Goal: Information Seeking & Learning: Check status

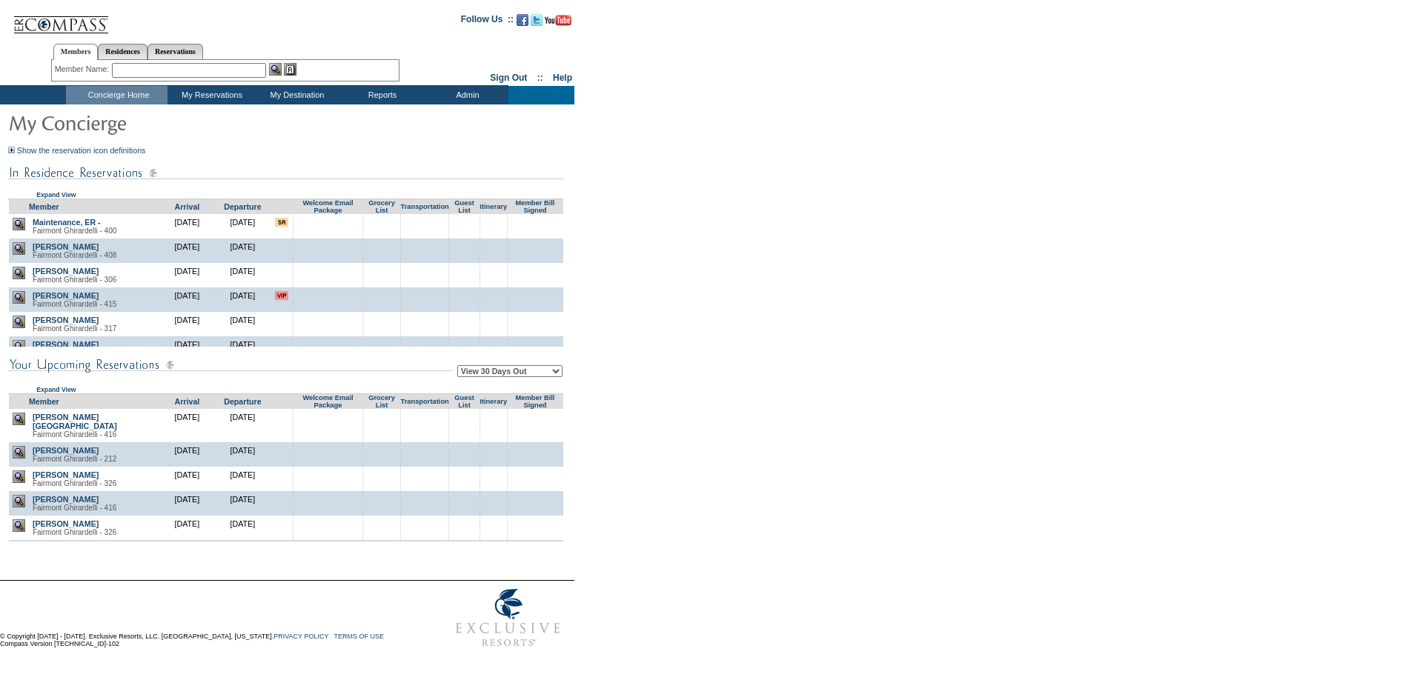
click at [523, 377] on select "View 30 Days Out View 60 Days Out View 90 Days Out" at bounding box center [509, 371] width 105 height 12
select select "90"
click at [460, 368] on select "View 30 Days Out View 60 Days Out View 90 Days Out" at bounding box center [509, 371] width 105 height 12
drag, startPoint x: 627, startPoint y: 388, endPoint x: 649, endPoint y: 66, distance: 322.4
click at [629, 385] on form "Follow Us ::" at bounding box center [709, 330] width 1418 height 652
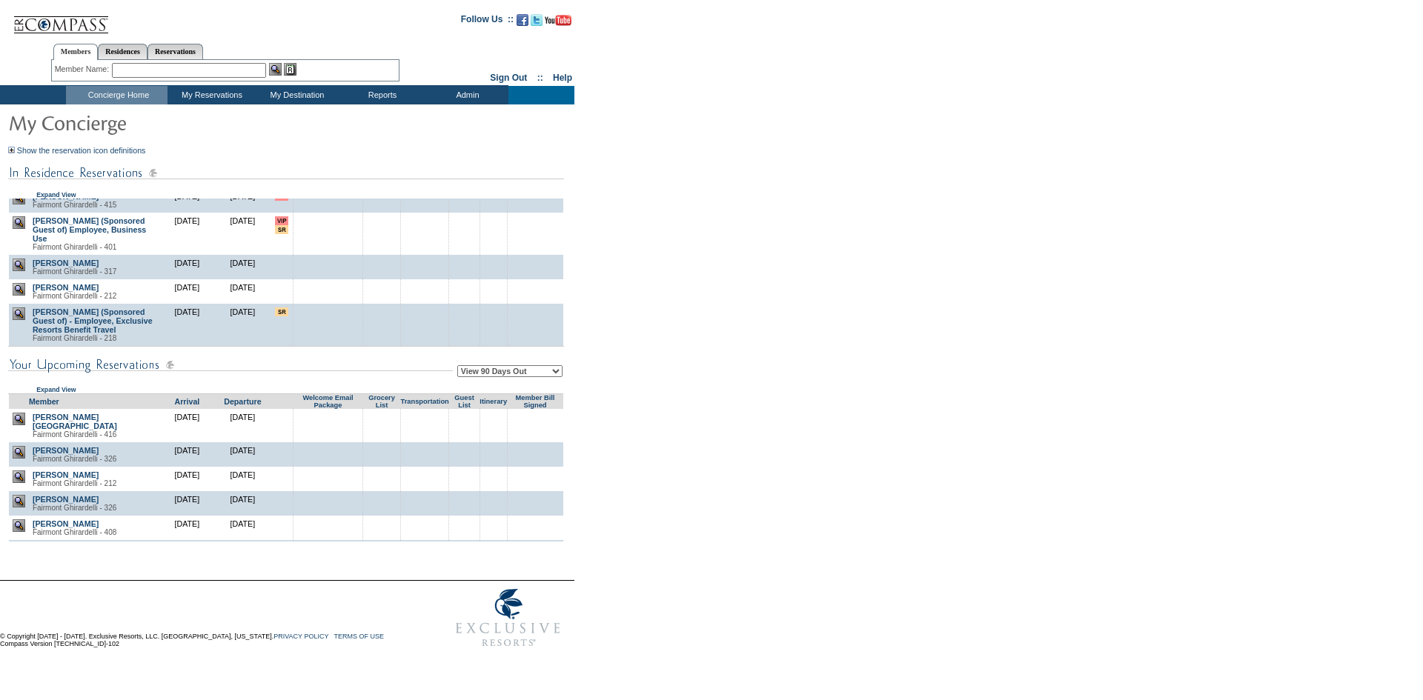
scroll to position [124, 0]
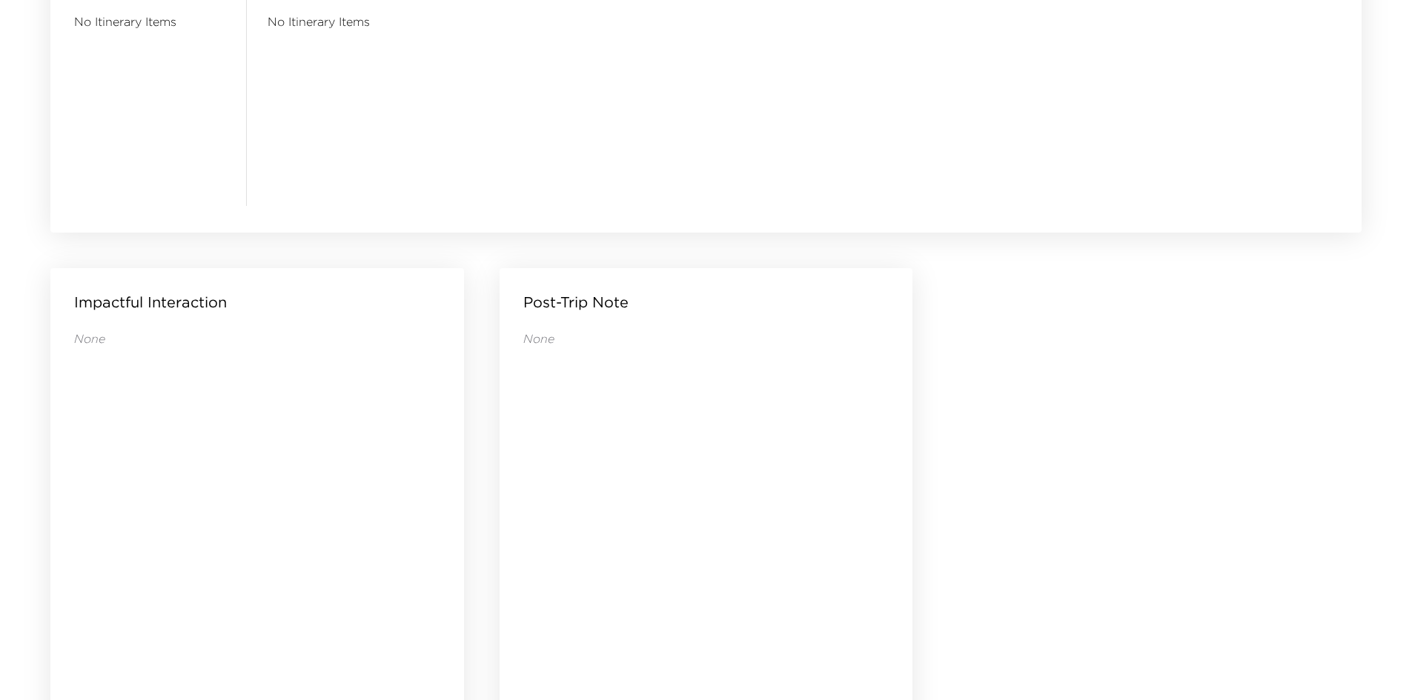
scroll to position [1428, 0]
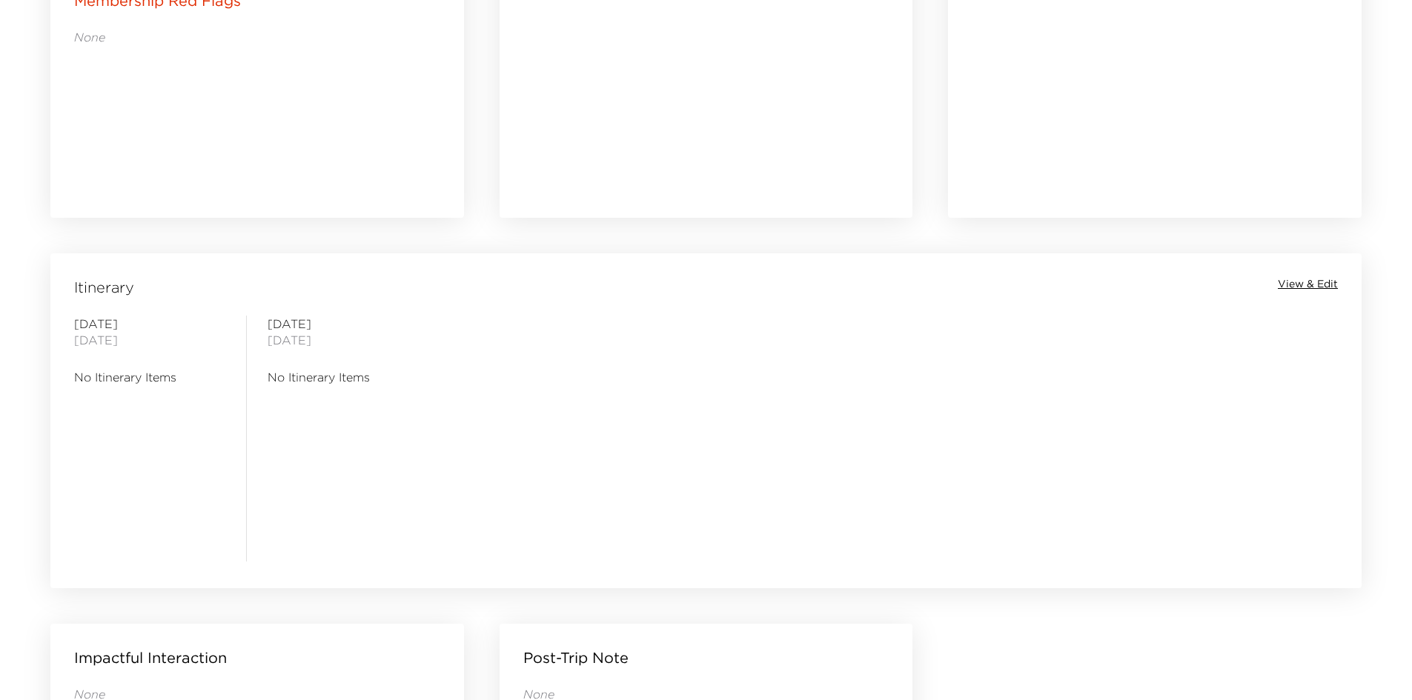
drag, startPoint x: 422, startPoint y: 459, endPoint x: 354, endPoint y: 457, distance: 67.5
click at [354, 457] on div "[DATE] No Itinerary Items" at bounding box center [343, 439] width 151 height 246
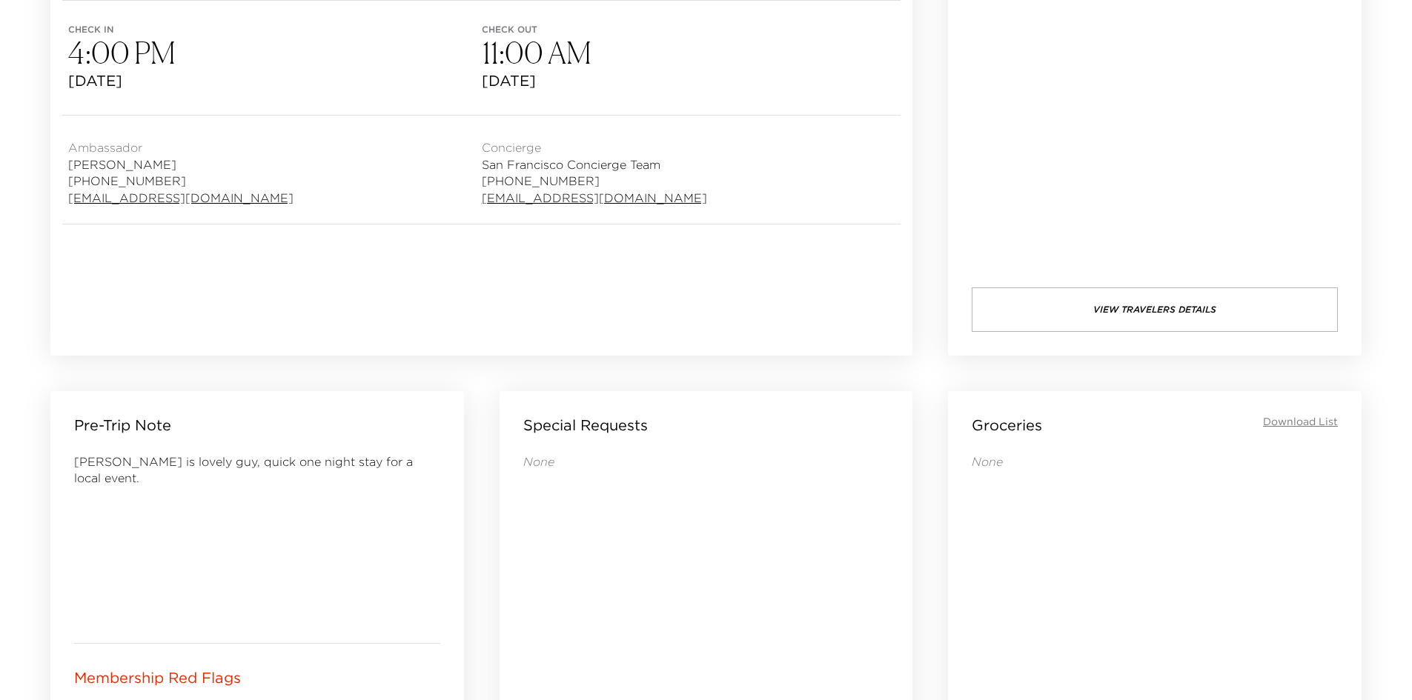
scroll to position [168, 0]
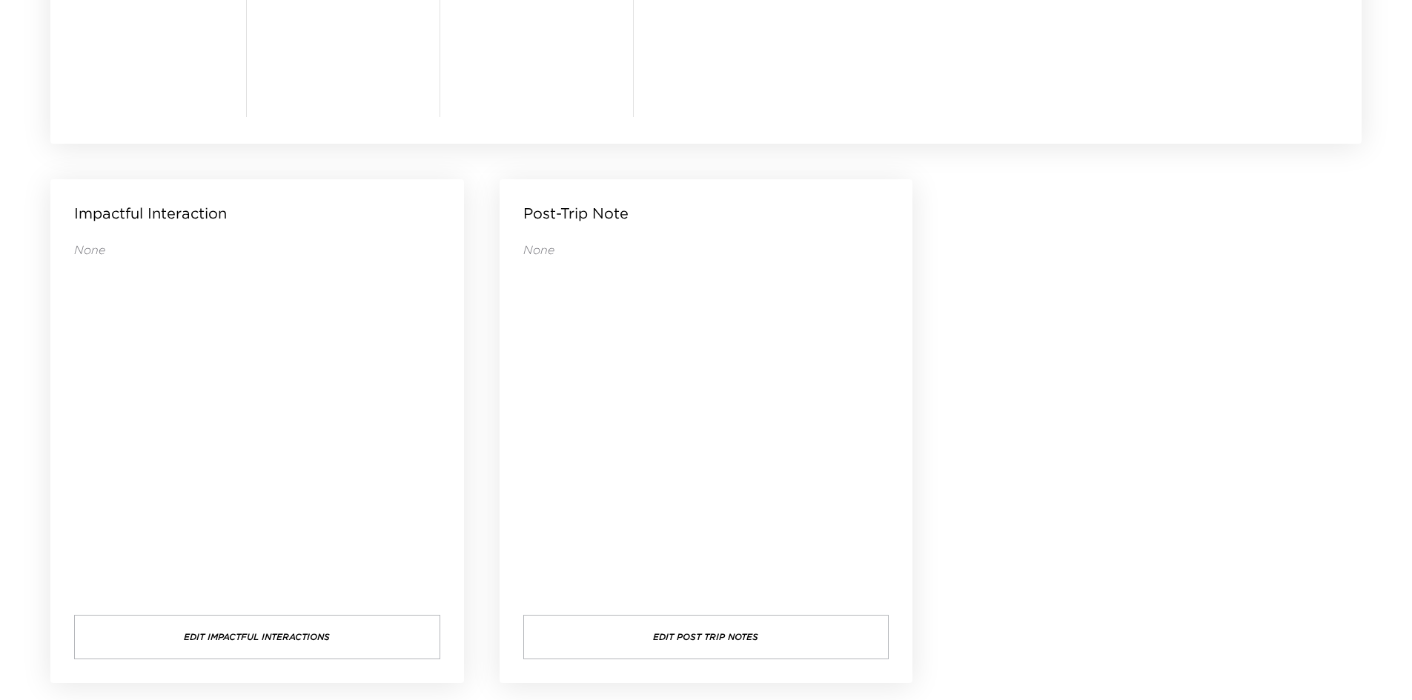
scroll to position [983, 0]
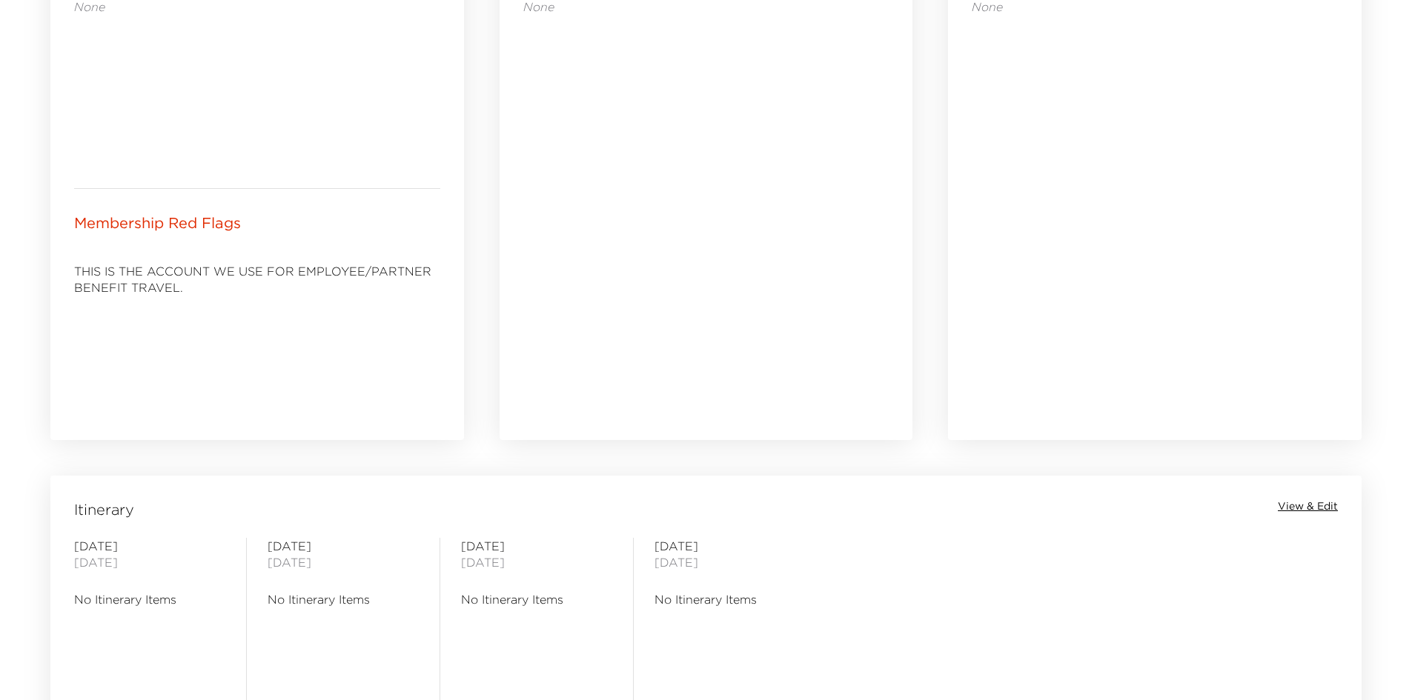
drag, startPoint x: 606, startPoint y: 399, endPoint x: 512, endPoint y: 393, distance: 94.3
click at [512, 393] on div "Special Requests None" at bounding box center [707, 188] width 414 height 504
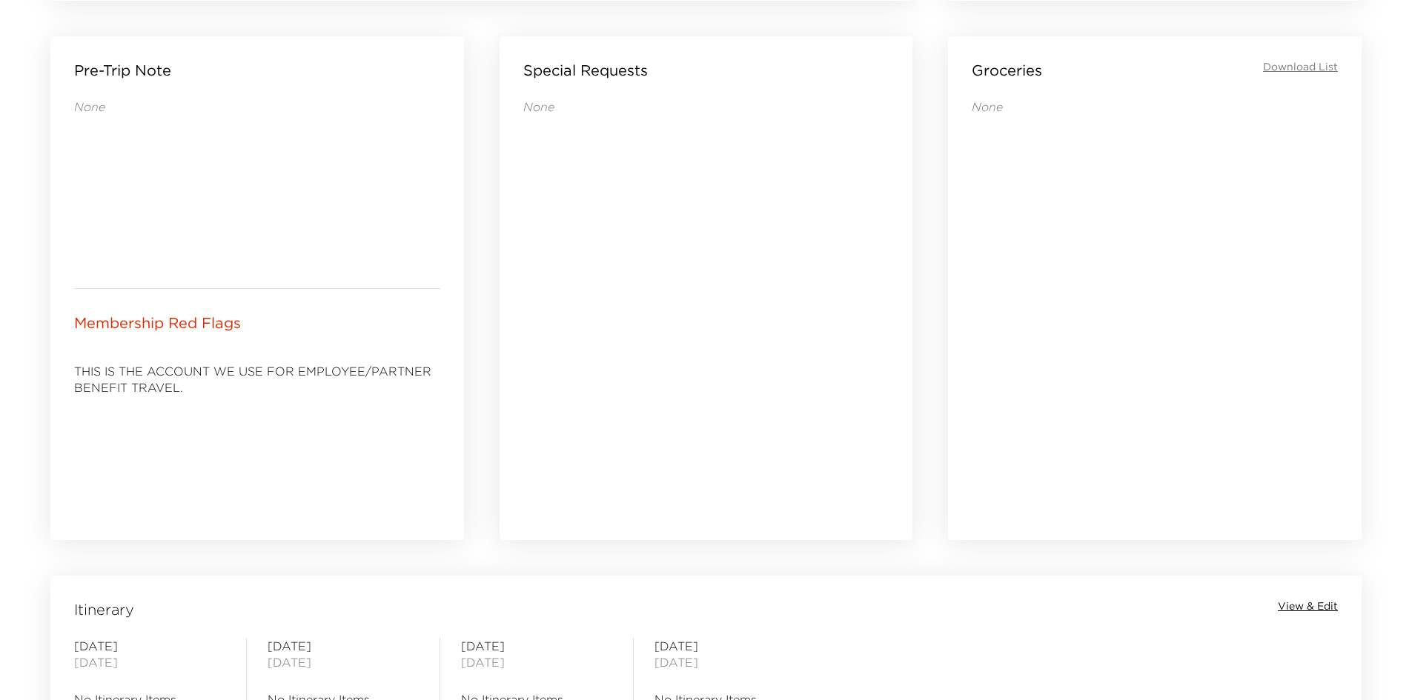
scroll to position [538, 0]
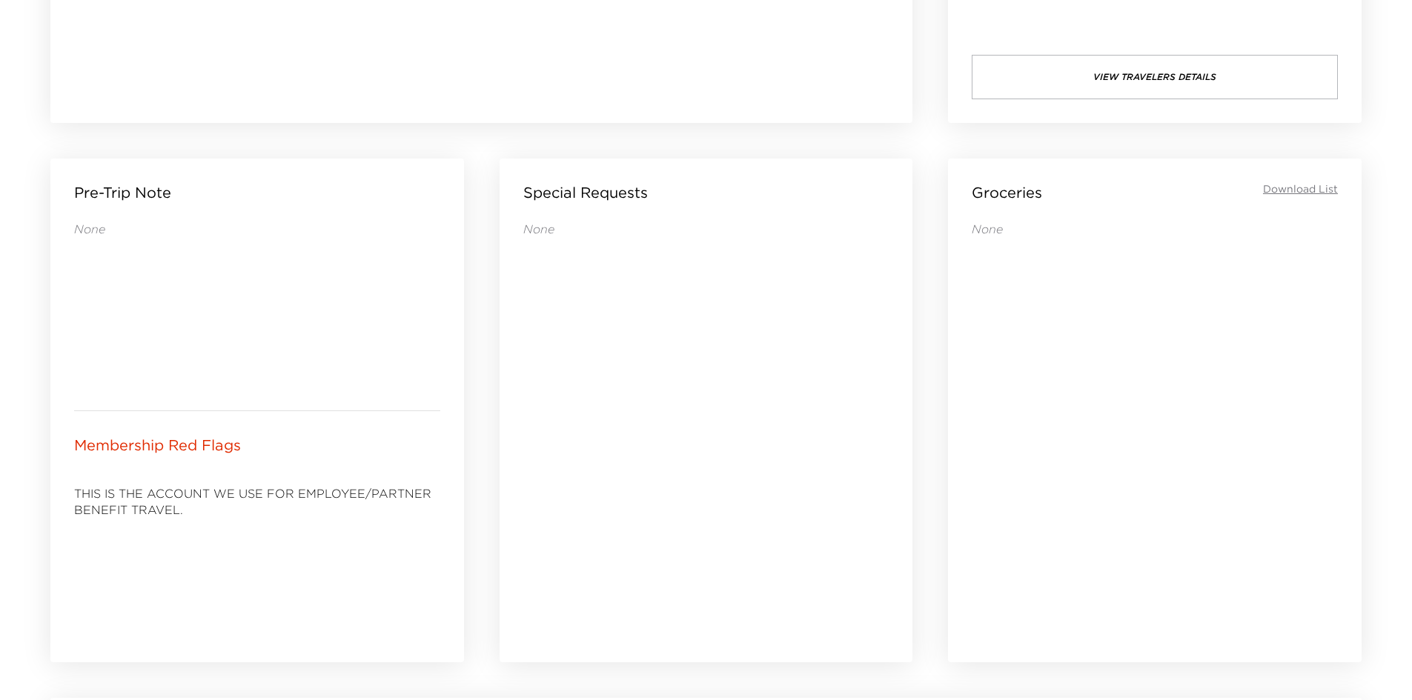
drag, startPoint x: 508, startPoint y: 409, endPoint x: 497, endPoint y: 409, distance: 11.1
click at [497, 409] on div "Special Requests None" at bounding box center [706, 411] width 449 height 540
drag, startPoint x: 506, startPoint y: 408, endPoint x: 483, endPoint y: 408, distance: 23.0
drag, startPoint x: 483, startPoint y: 408, endPoint x: 460, endPoint y: 405, distance: 23.1
click at [460, 405] on div "Pre-Trip Note None" at bounding box center [257, 285] width 414 height 252
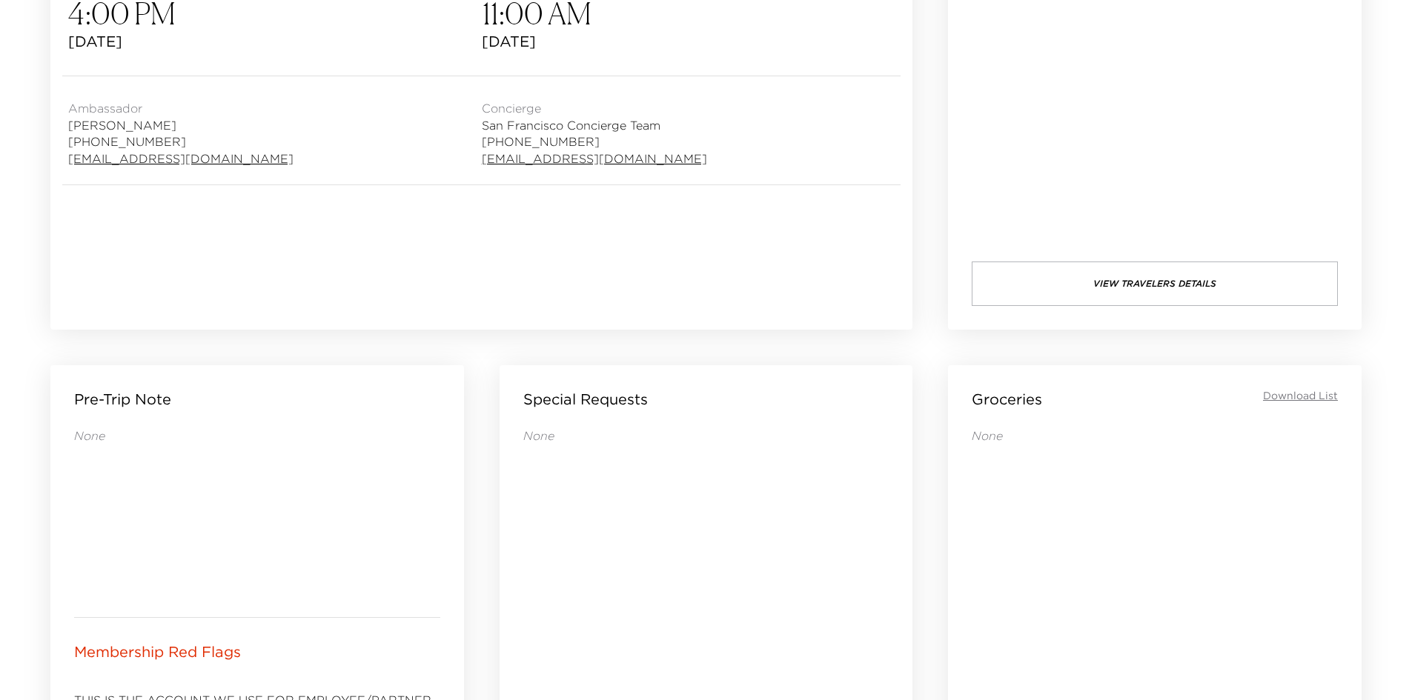
scroll to position [93, 0]
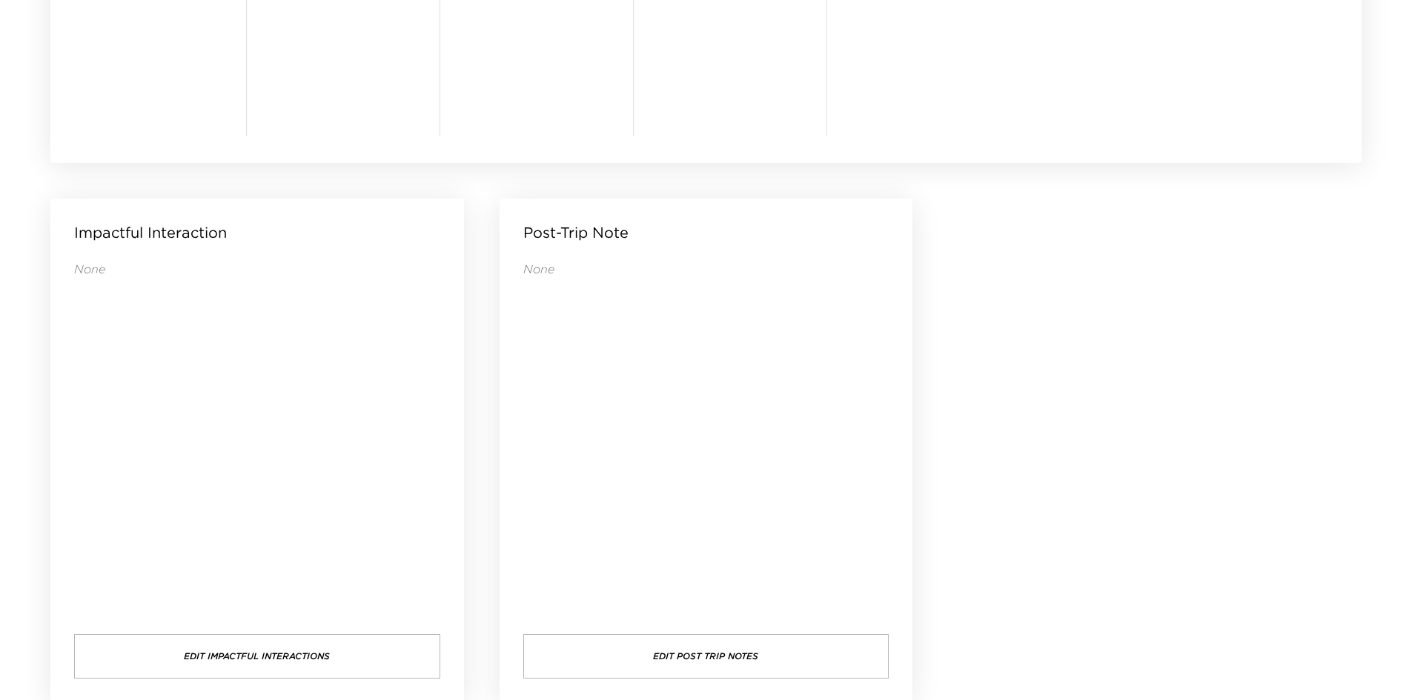
scroll to position [1428, 0]
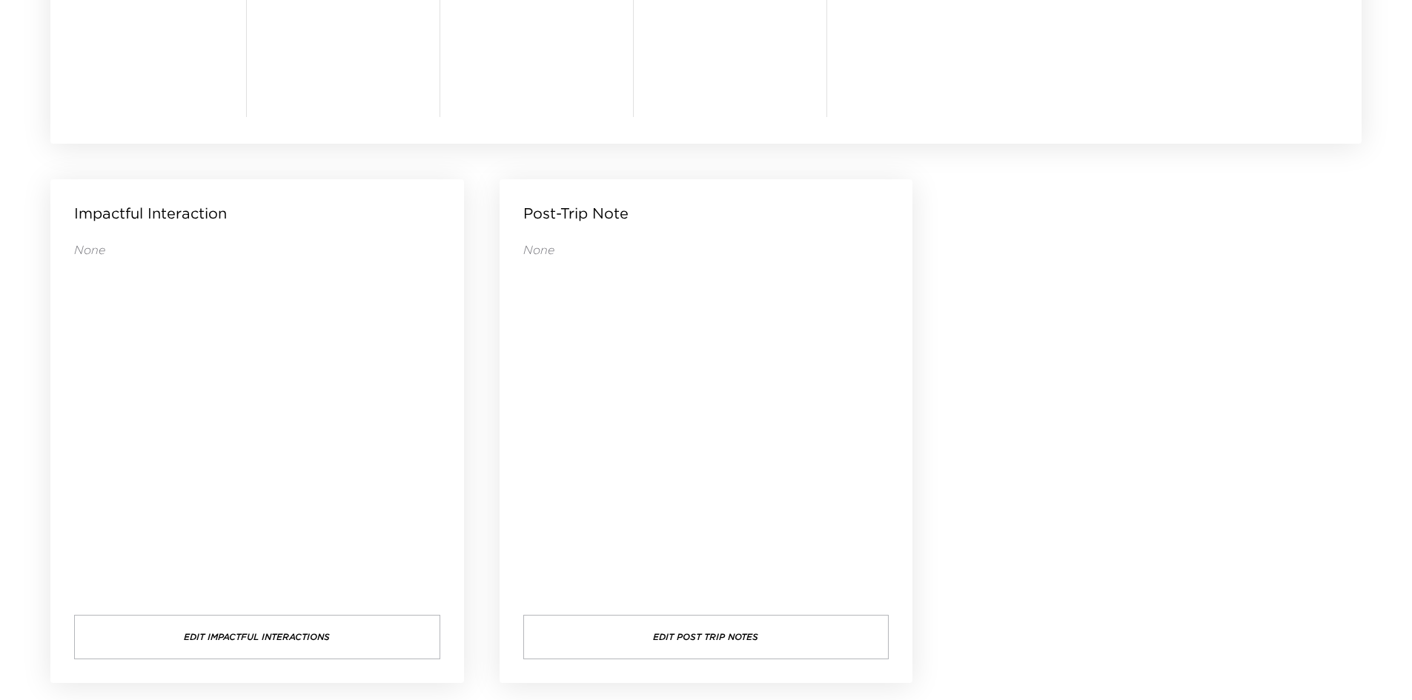
drag, startPoint x: 944, startPoint y: 305, endPoint x: 936, endPoint y: 278, distance: 27.7
drag, startPoint x: 953, startPoint y: 253, endPoint x: 942, endPoint y: 242, distance: 15.7
drag, startPoint x: 951, startPoint y: 260, endPoint x: 941, endPoint y: 243, distance: 19.6
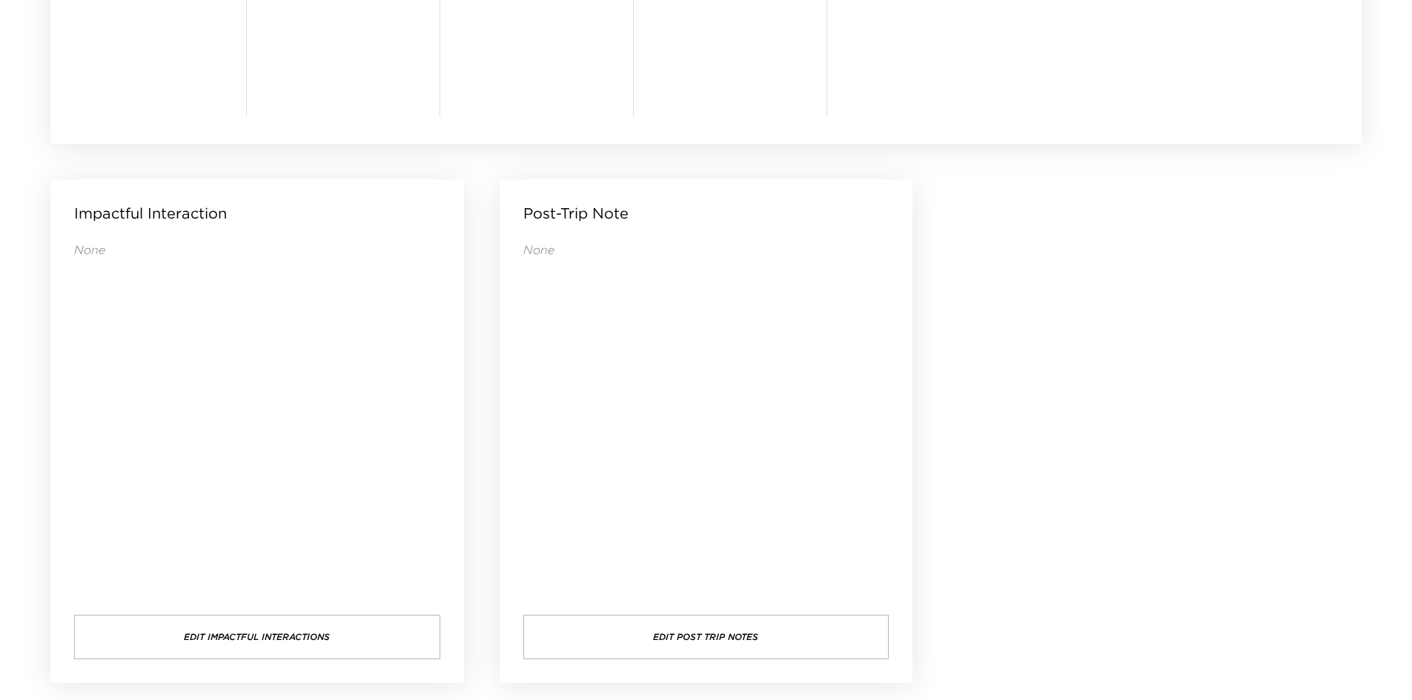
drag, startPoint x: 1004, startPoint y: 231, endPoint x: 1003, endPoint y: 218, distance: 12.6
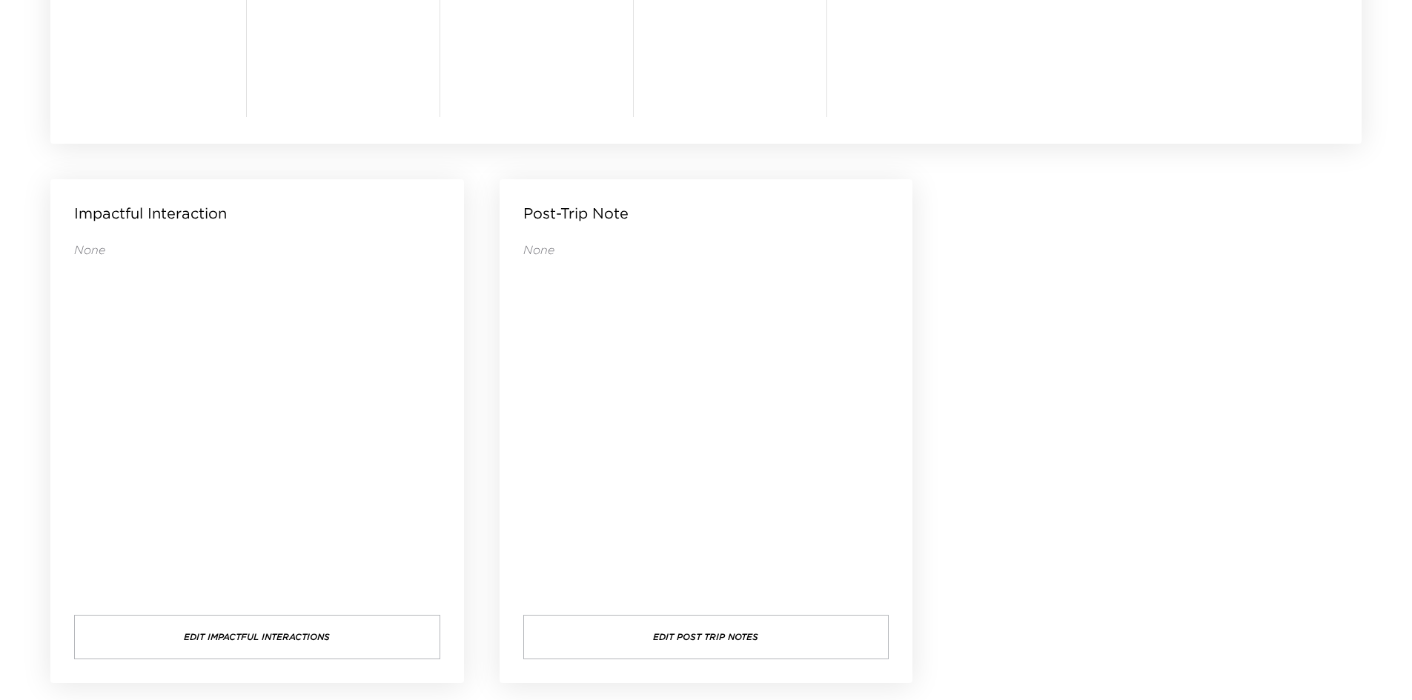
drag, startPoint x: 996, startPoint y: 228, endPoint x: 986, endPoint y: 210, distance: 20.6
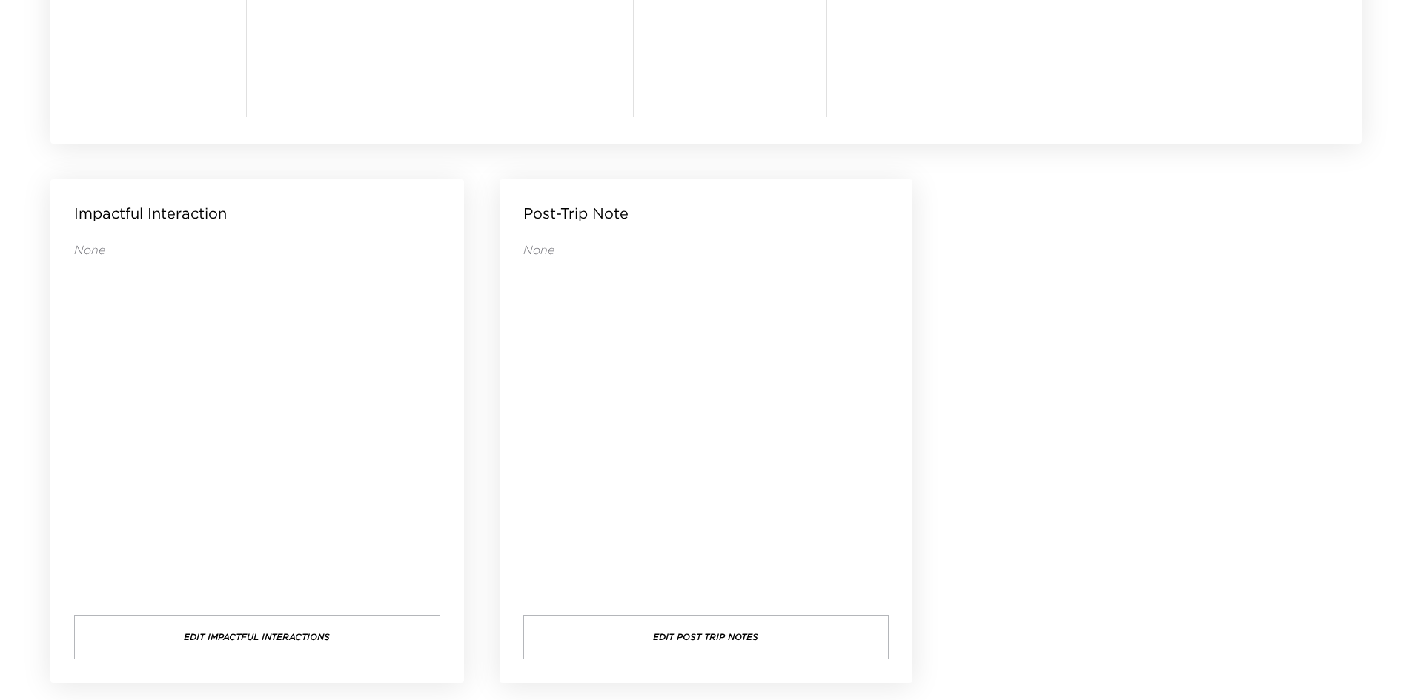
drag, startPoint x: 987, startPoint y: 207, endPoint x: 981, endPoint y: 196, distance: 13.0
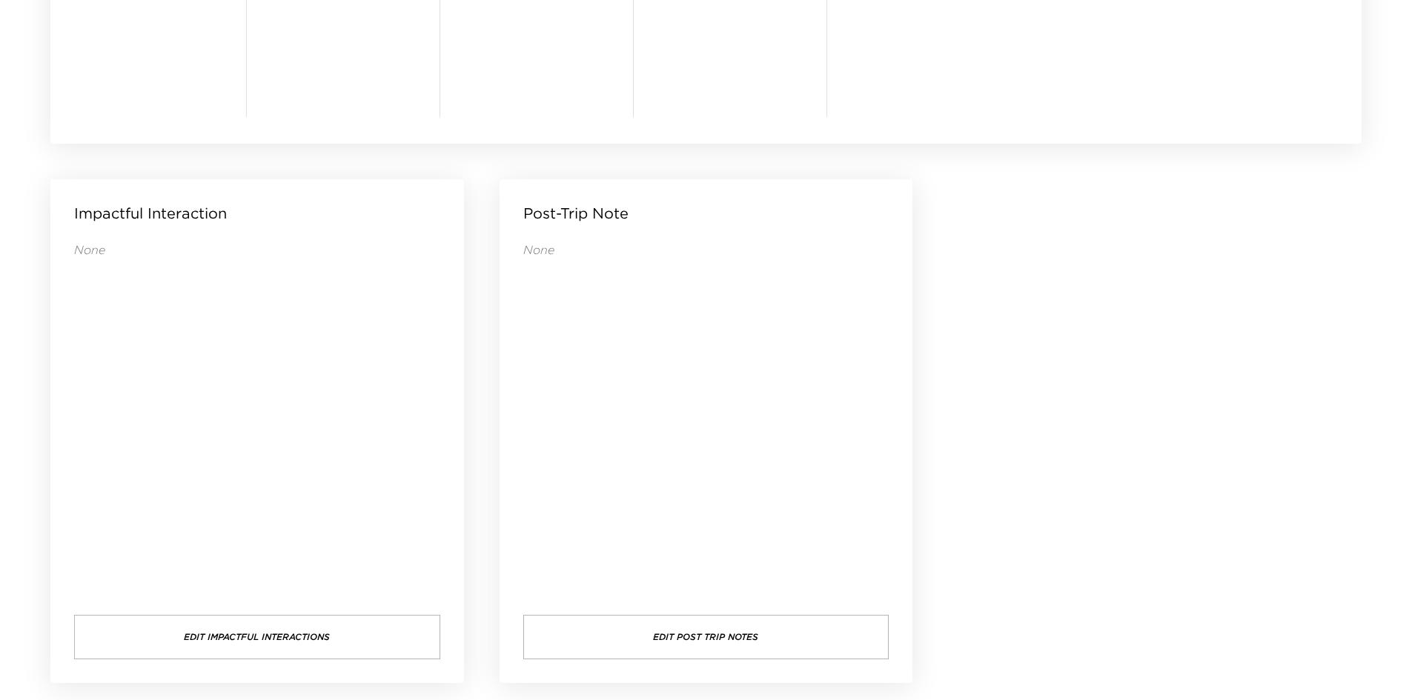
drag, startPoint x: 951, startPoint y: 181, endPoint x: 943, endPoint y: 175, distance: 10.1
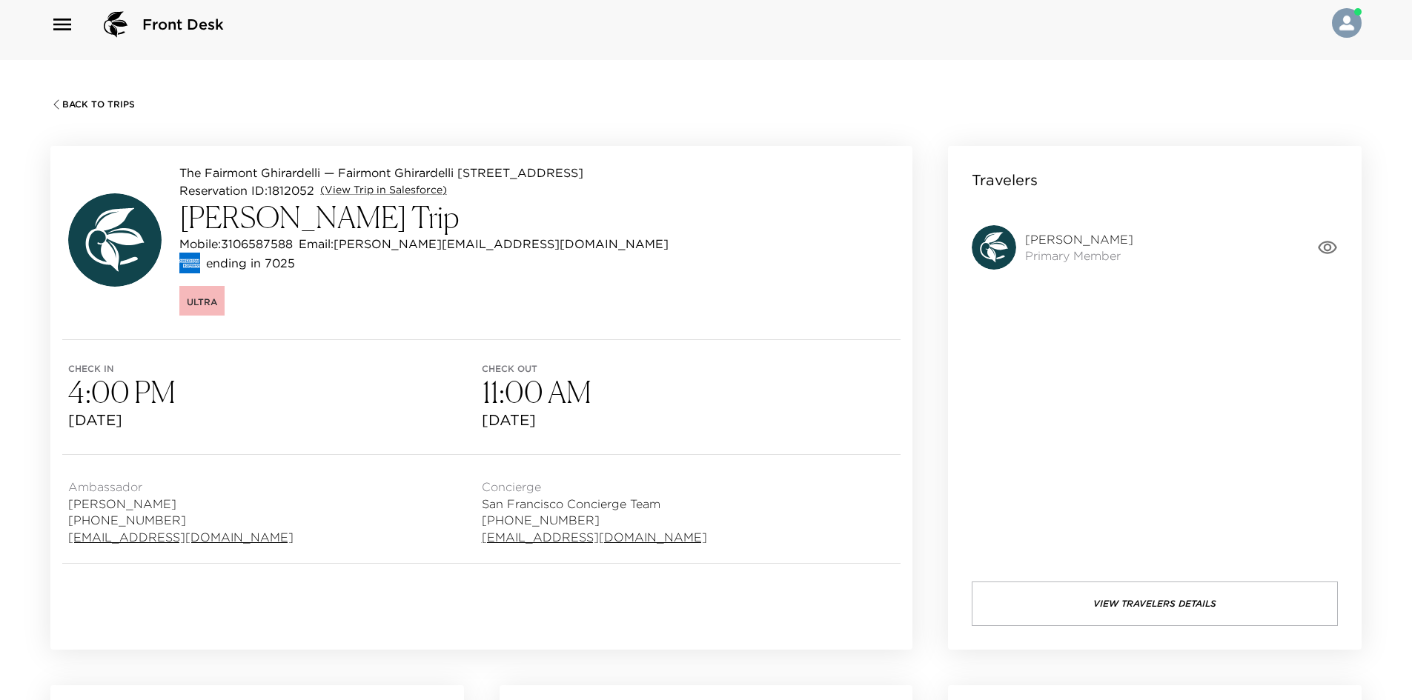
scroll to position [0, 0]
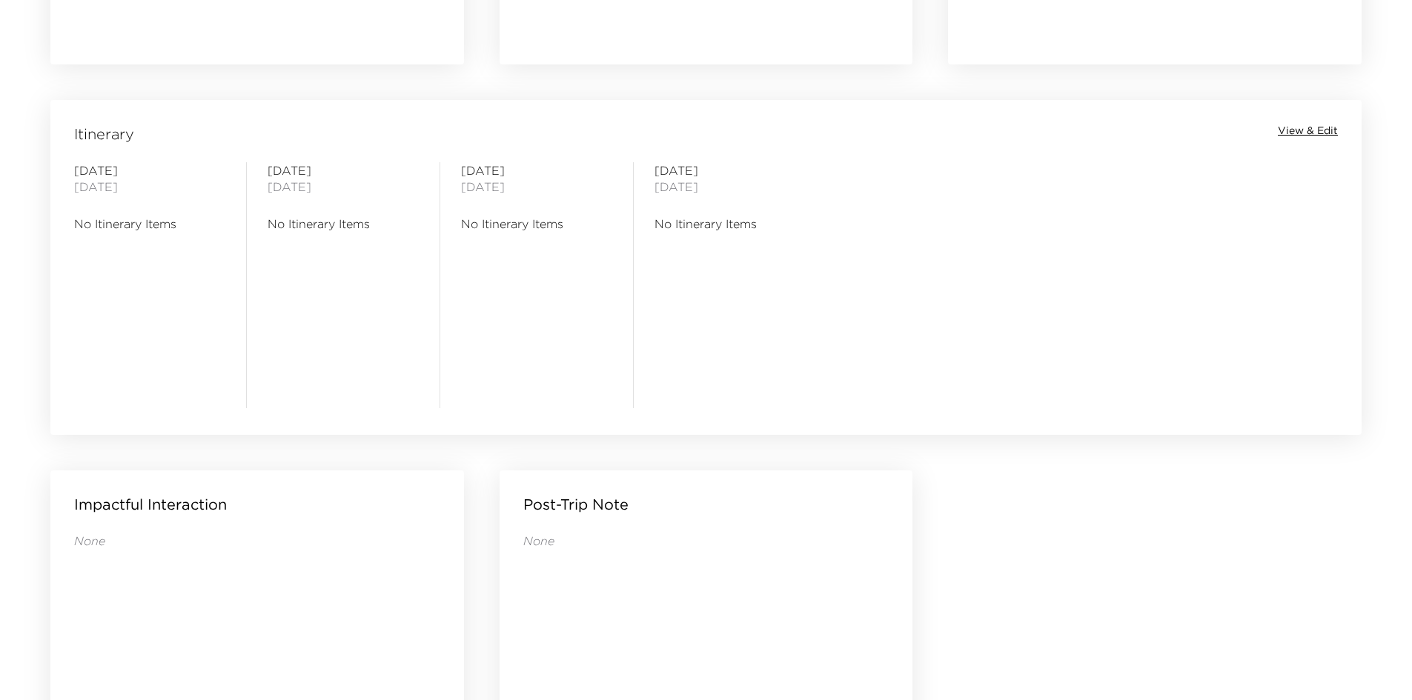
scroll to position [983, 0]
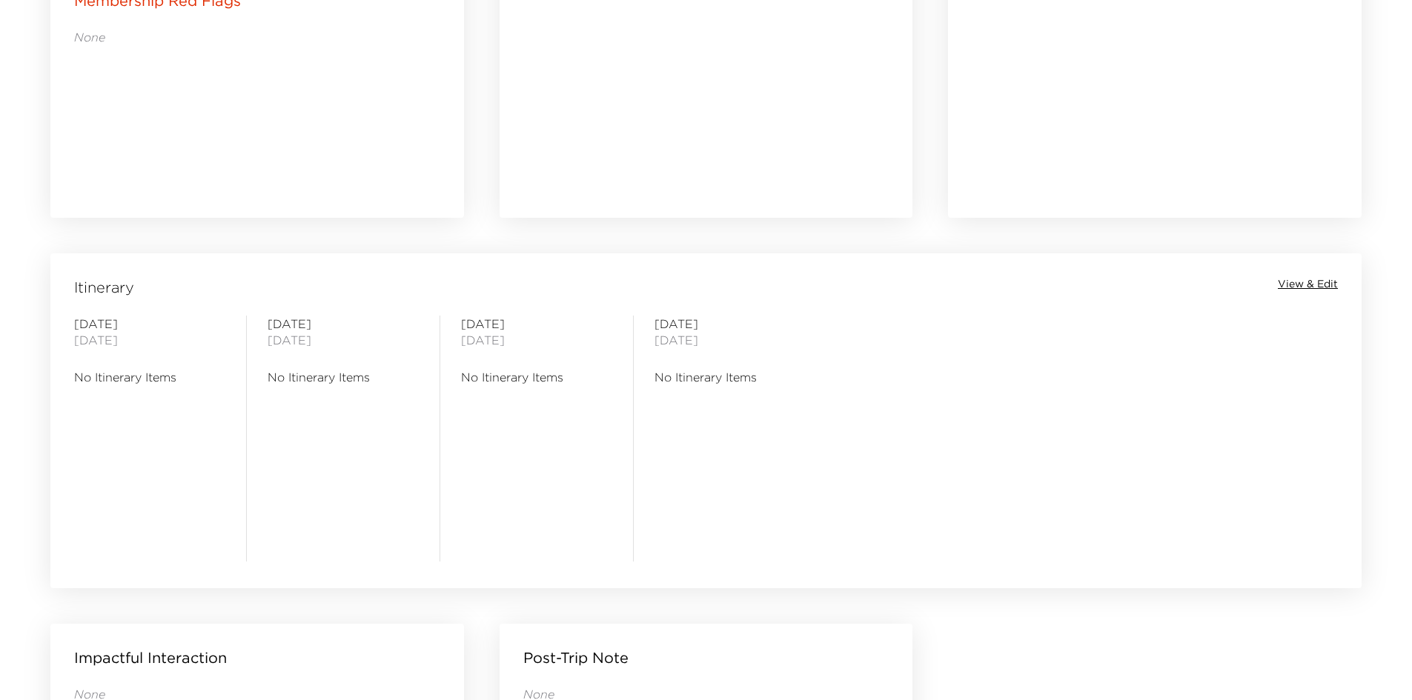
drag, startPoint x: 611, startPoint y: 442, endPoint x: 570, endPoint y: 442, distance: 40.8
click at [570, 442] on div "[DATE] No Itinerary Items" at bounding box center [536, 439] width 151 height 246
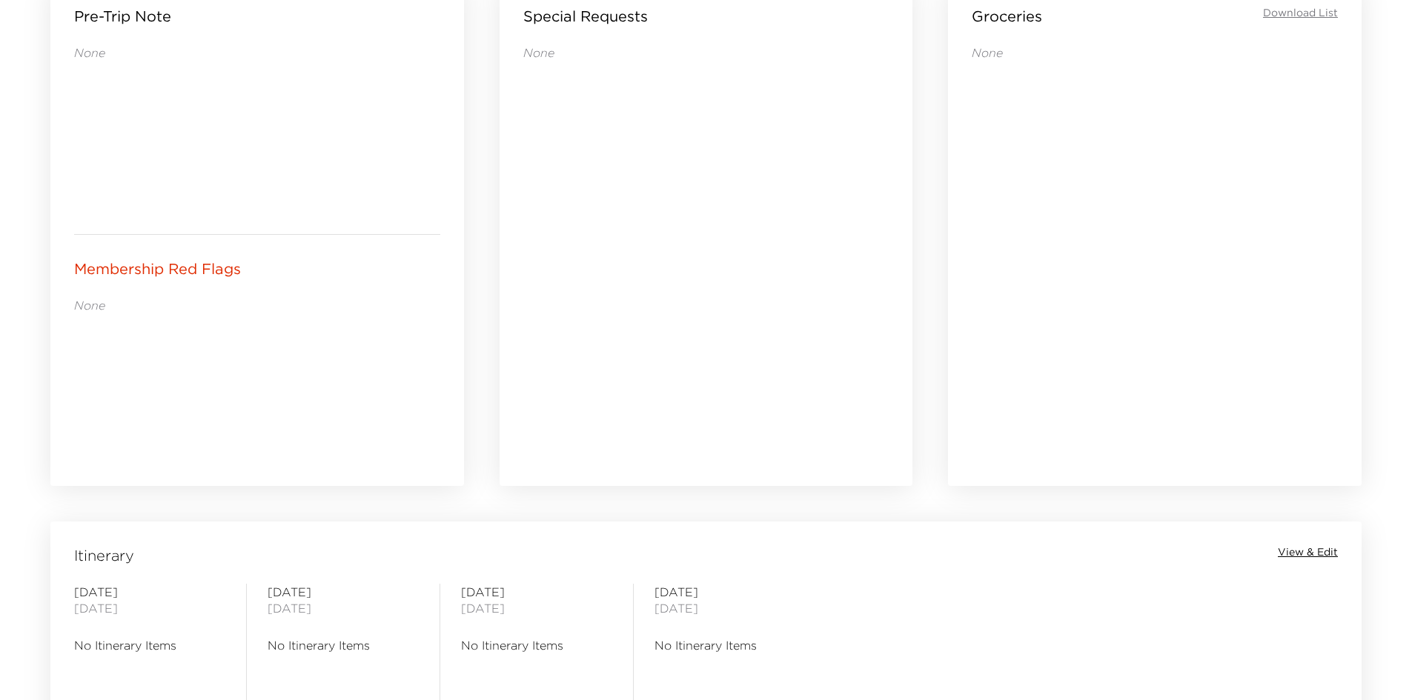
scroll to position [538, 0]
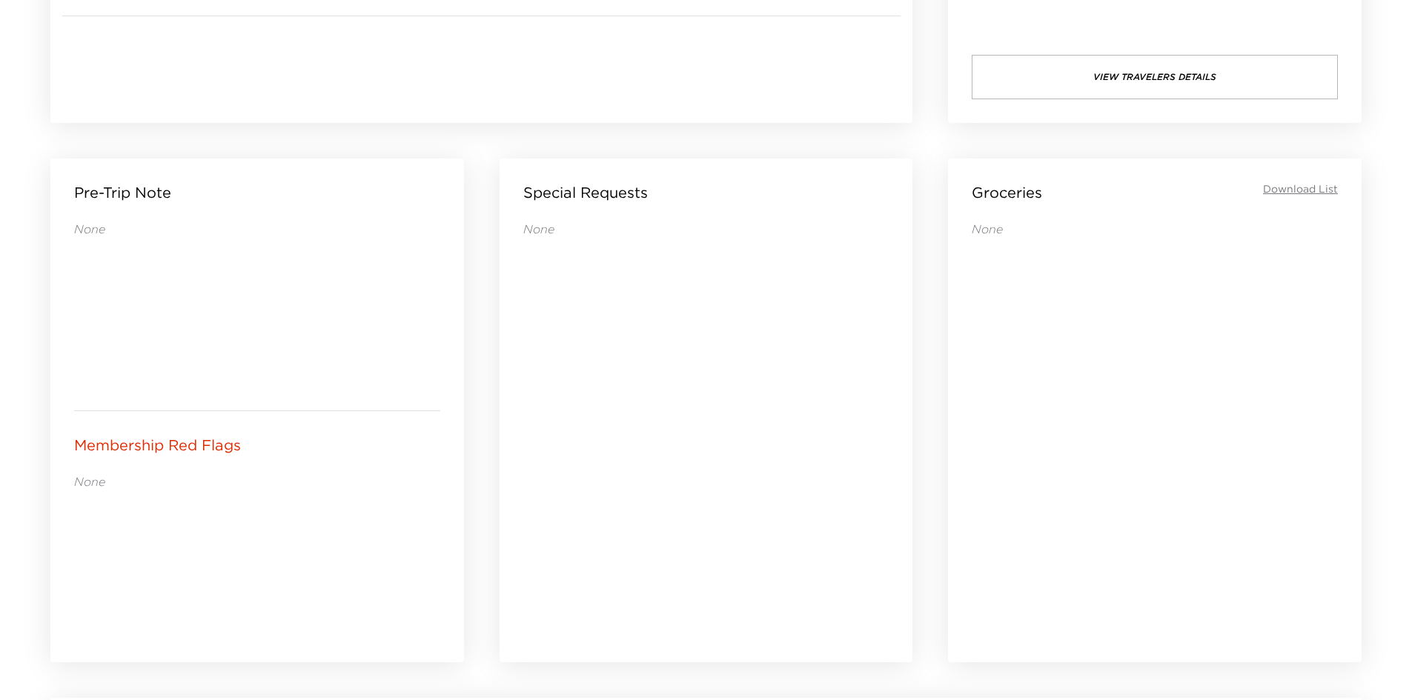
drag, startPoint x: 414, startPoint y: 429, endPoint x: 339, endPoint y: 430, distance: 74.9
click at [325, 437] on div "Membership Red Flags" at bounding box center [257, 445] width 366 height 21
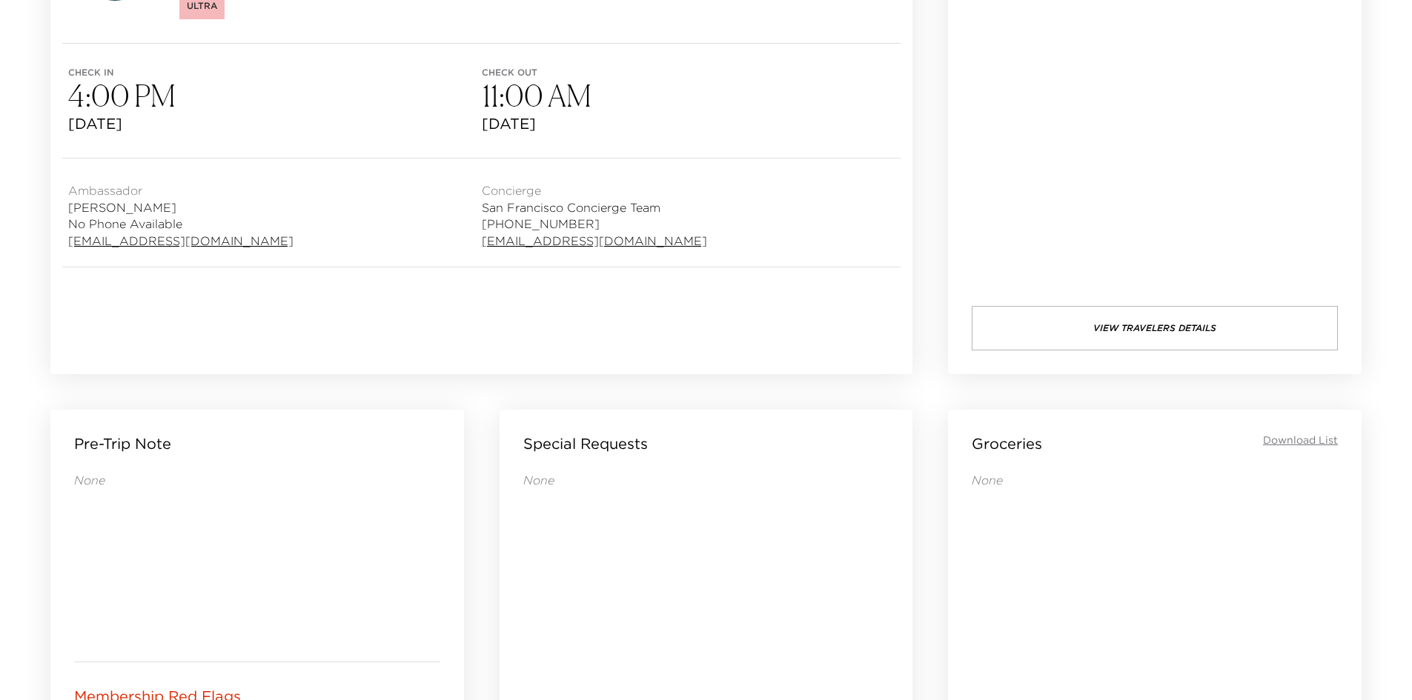
scroll to position [93, 0]
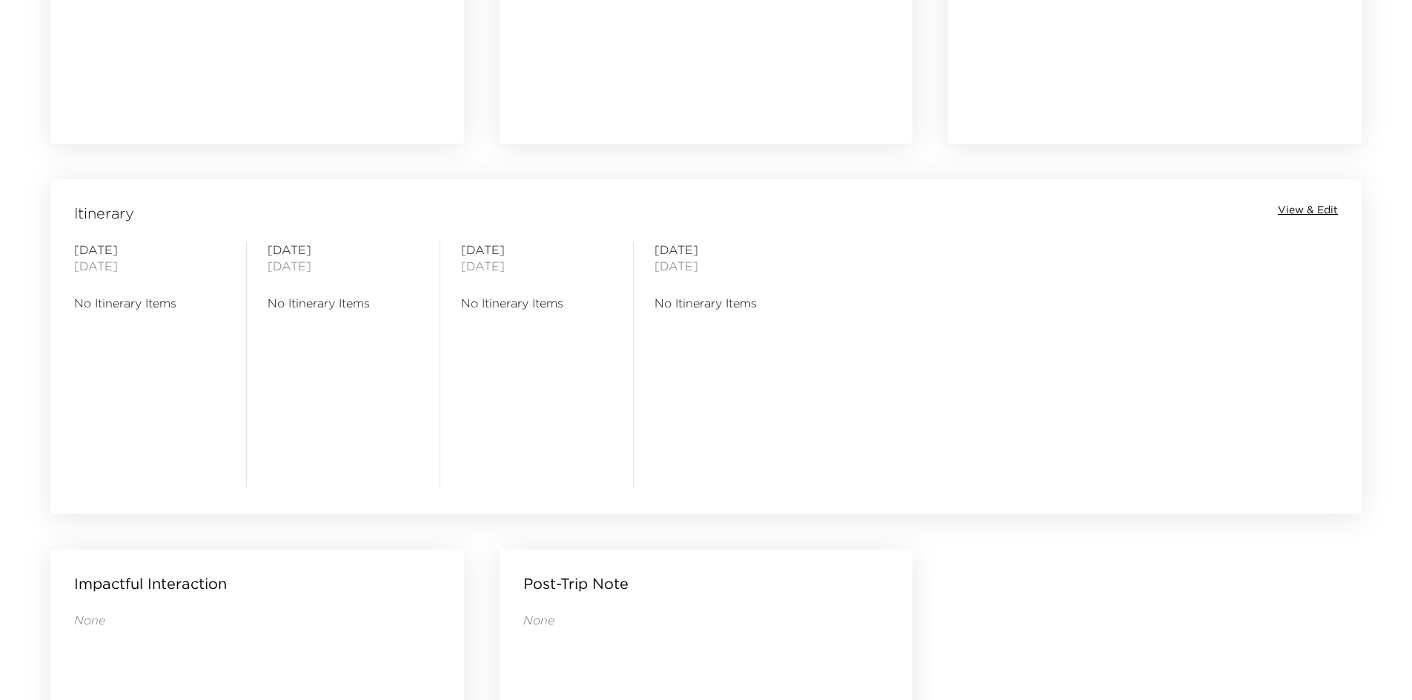
scroll to position [612, 0]
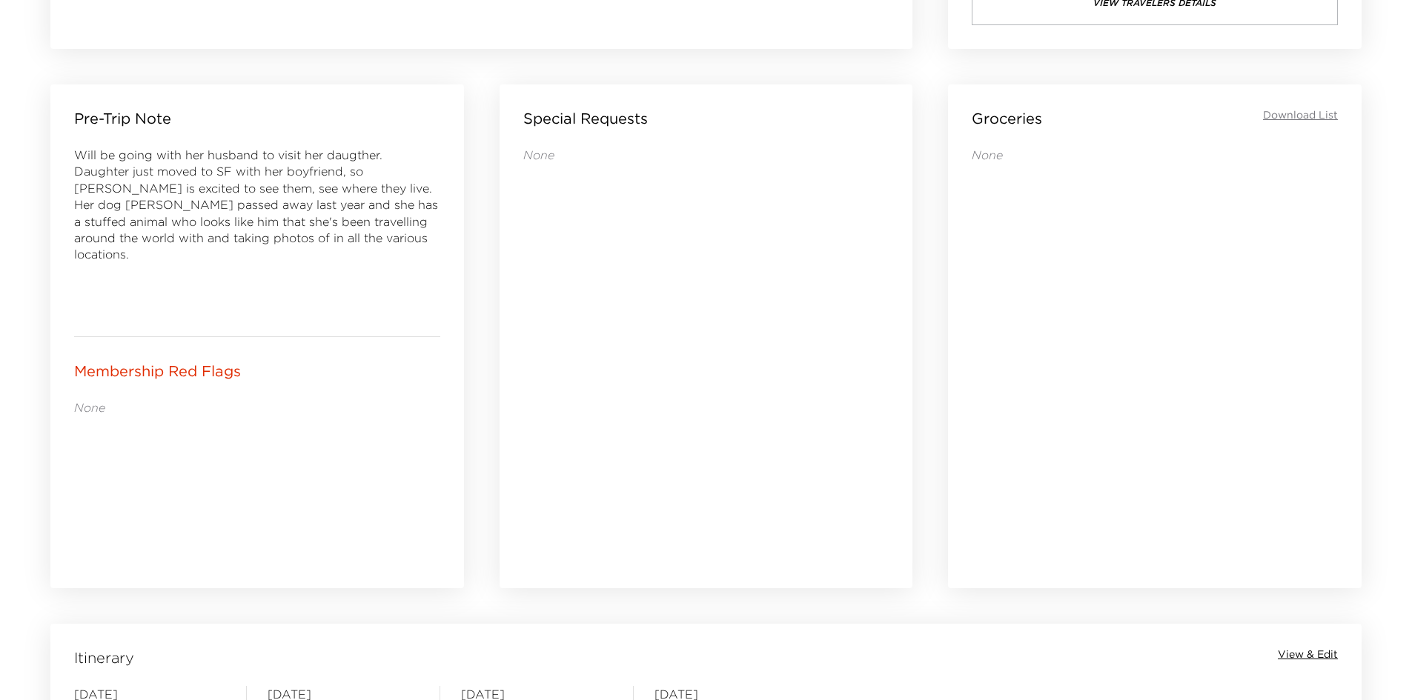
drag, startPoint x: 648, startPoint y: 425, endPoint x: 638, endPoint y: 429, distance: 10.3
click at [638, 429] on div "None" at bounding box center [706, 347] width 366 height 400
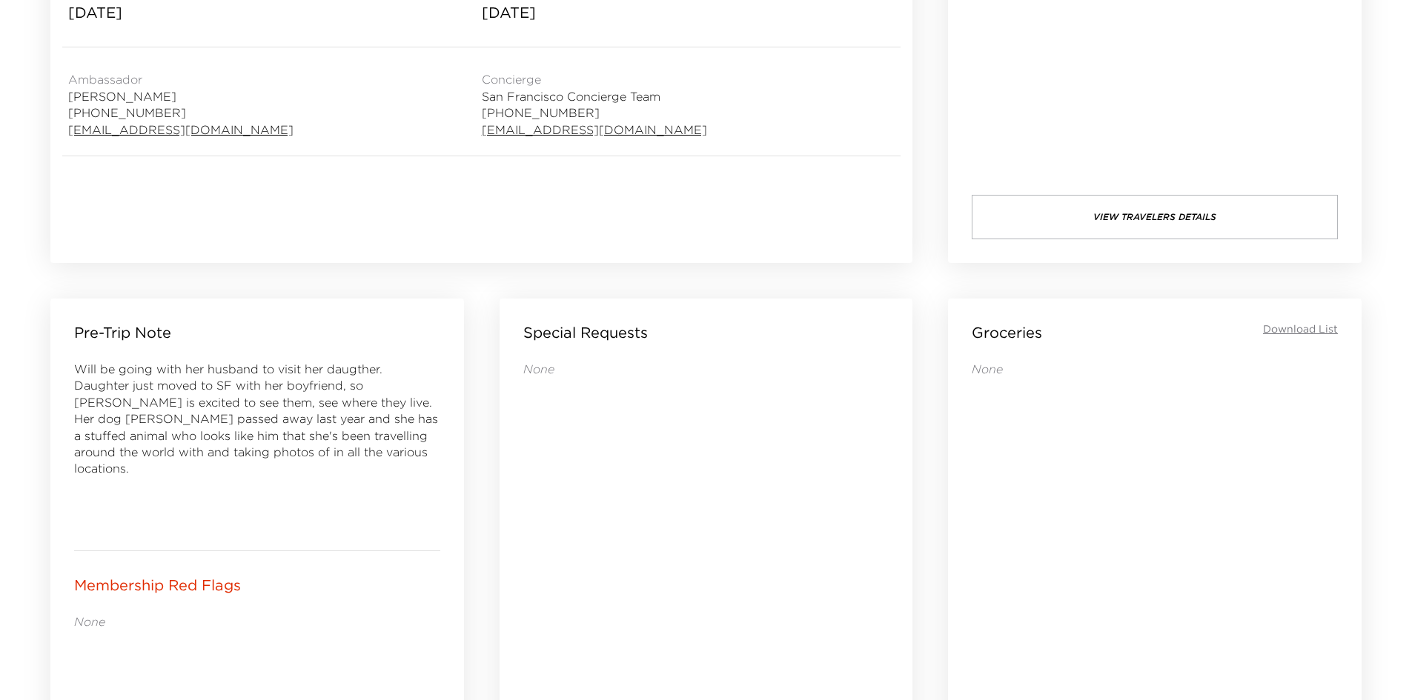
scroll to position [390, 0]
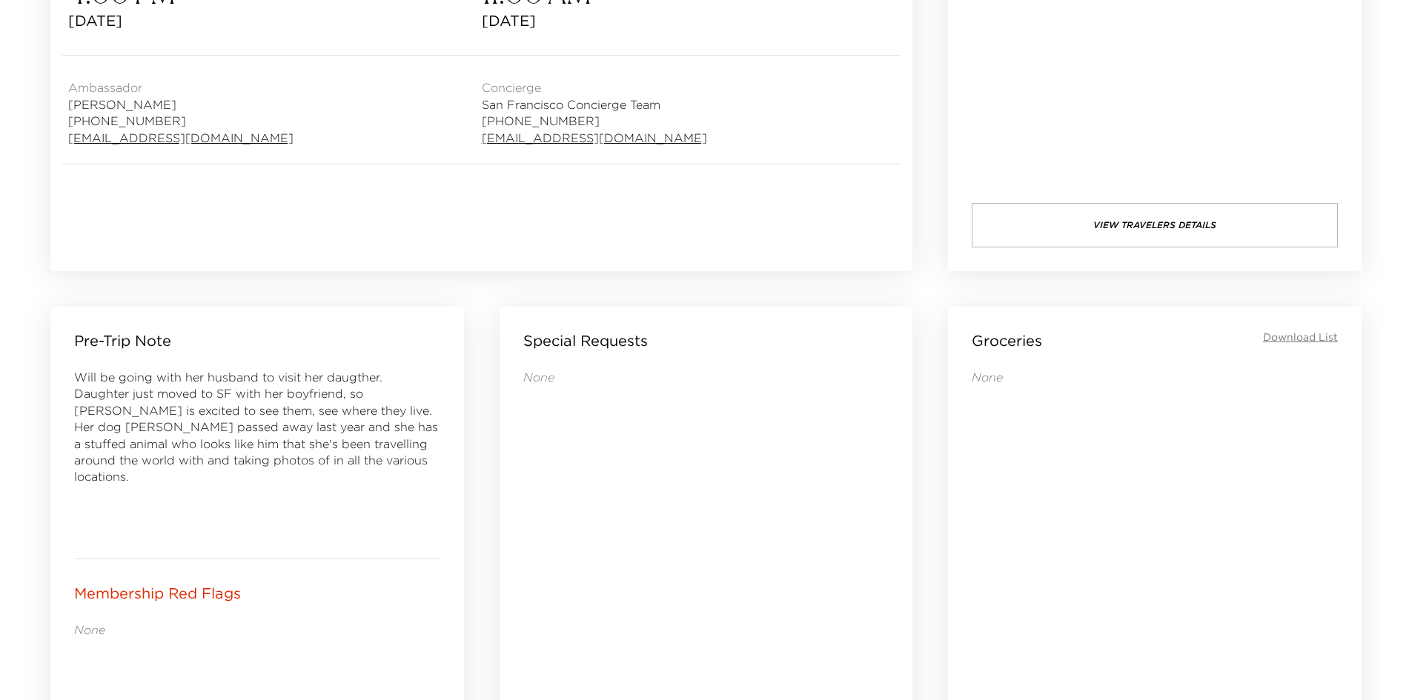
drag, startPoint x: 624, startPoint y: 434, endPoint x: 614, endPoint y: 434, distance: 10.4
click at [608, 434] on div "None" at bounding box center [706, 569] width 366 height 400
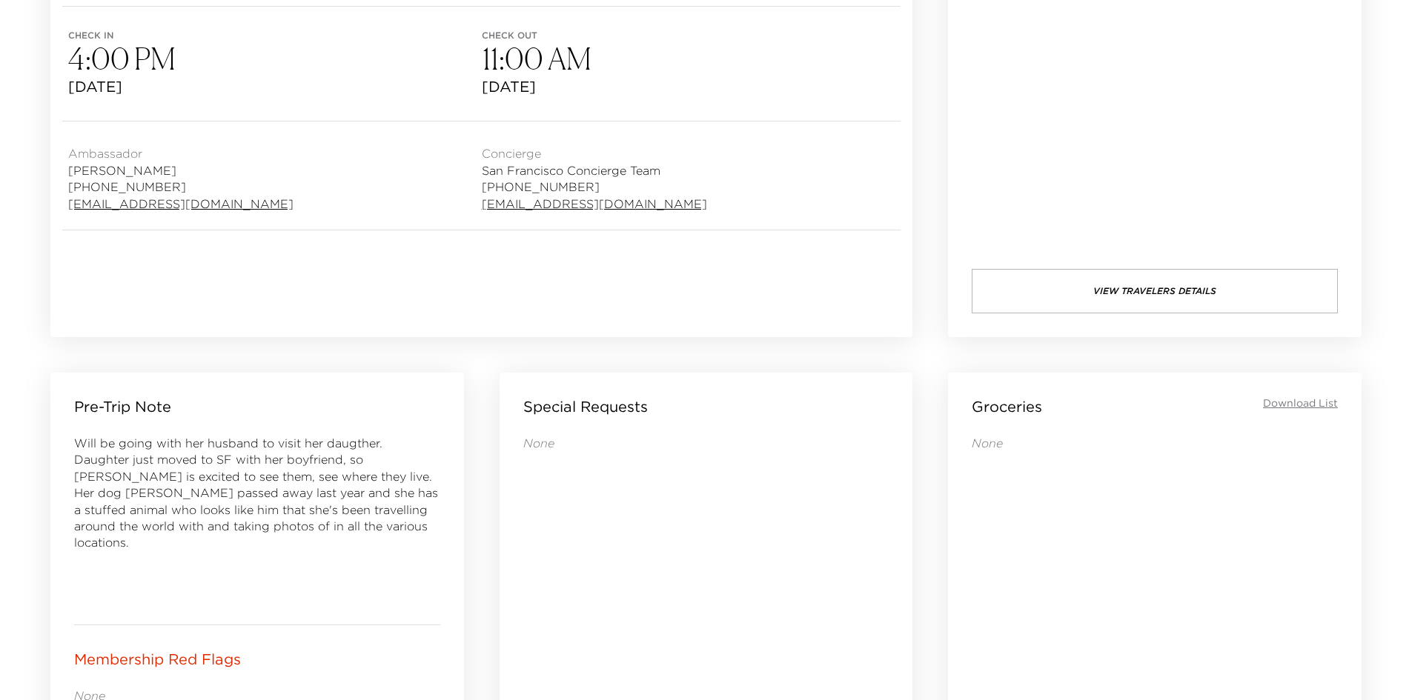
scroll to position [19, 0]
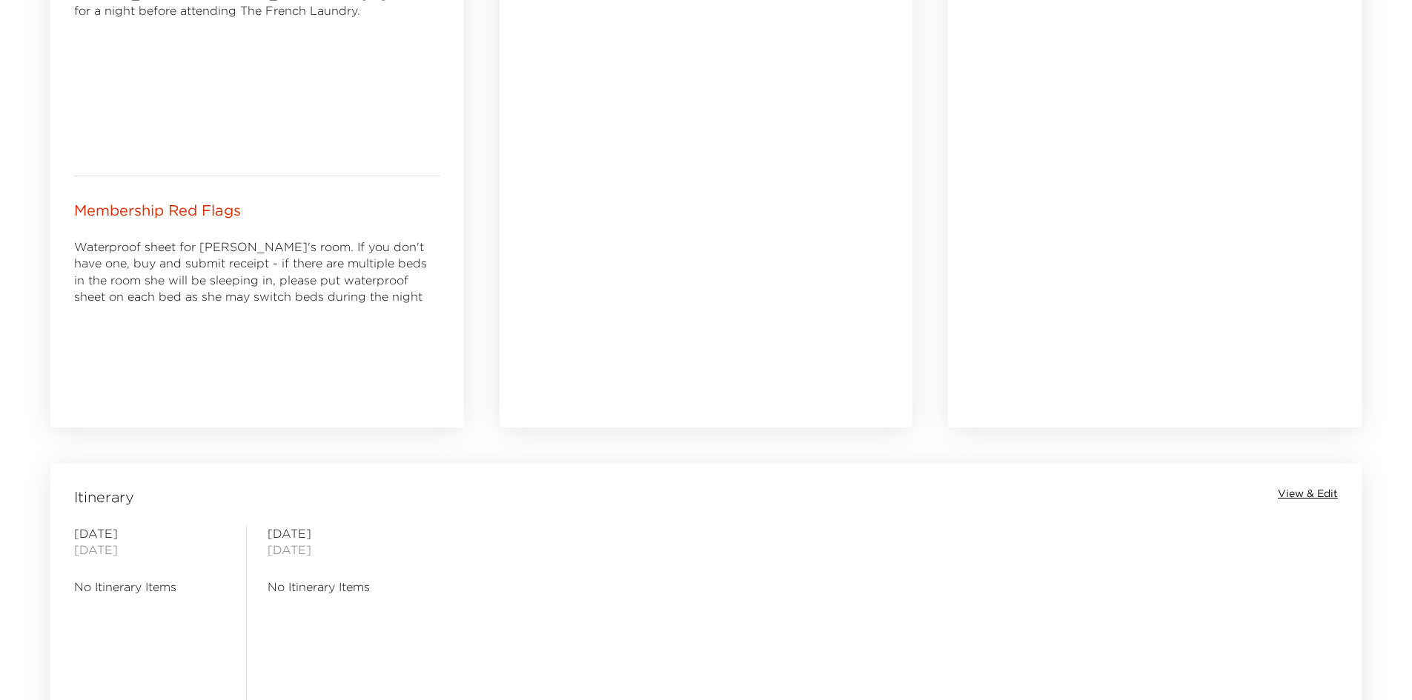
scroll to position [538, 0]
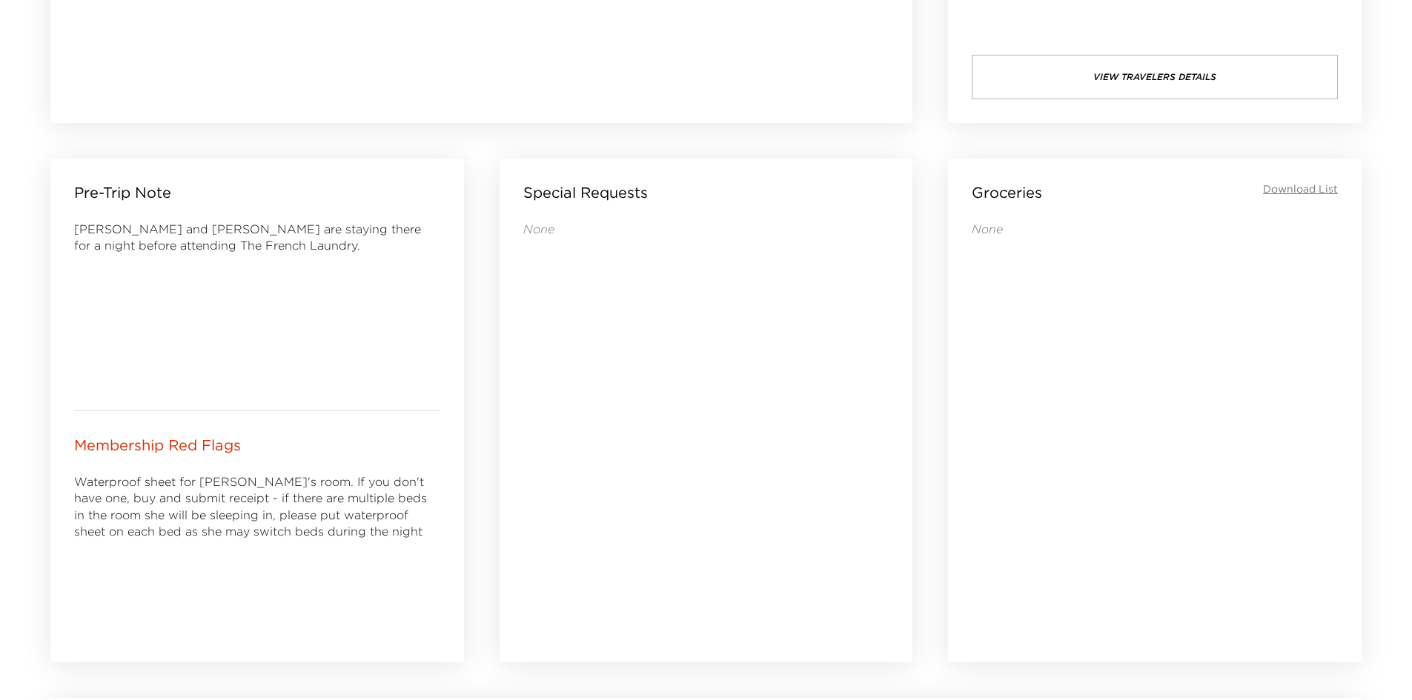
drag, startPoint x: 682, startPoint y: 443, endPoint x: 597, endPoint y: 435, distance: 85.6
click at [597, 436] on div "None" at bounding box center [706, 421] width 366 height 400
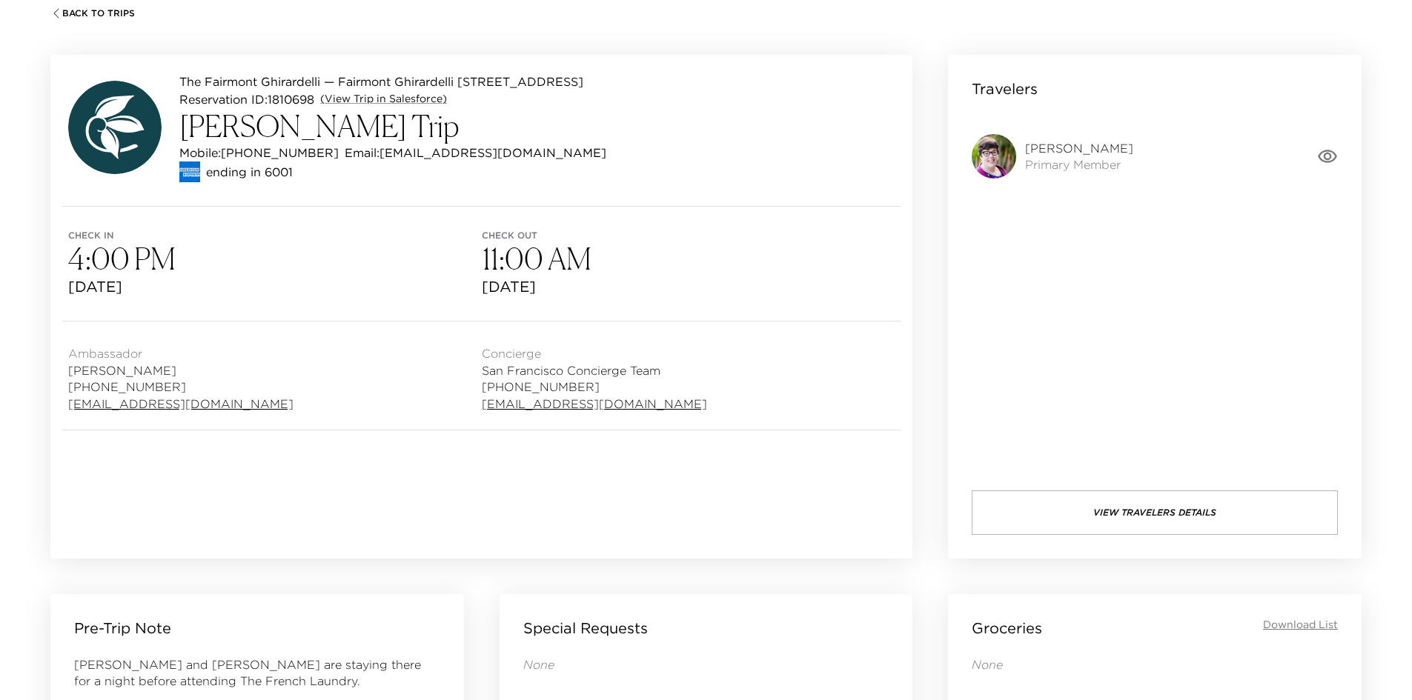
scroll to position [93, 0]
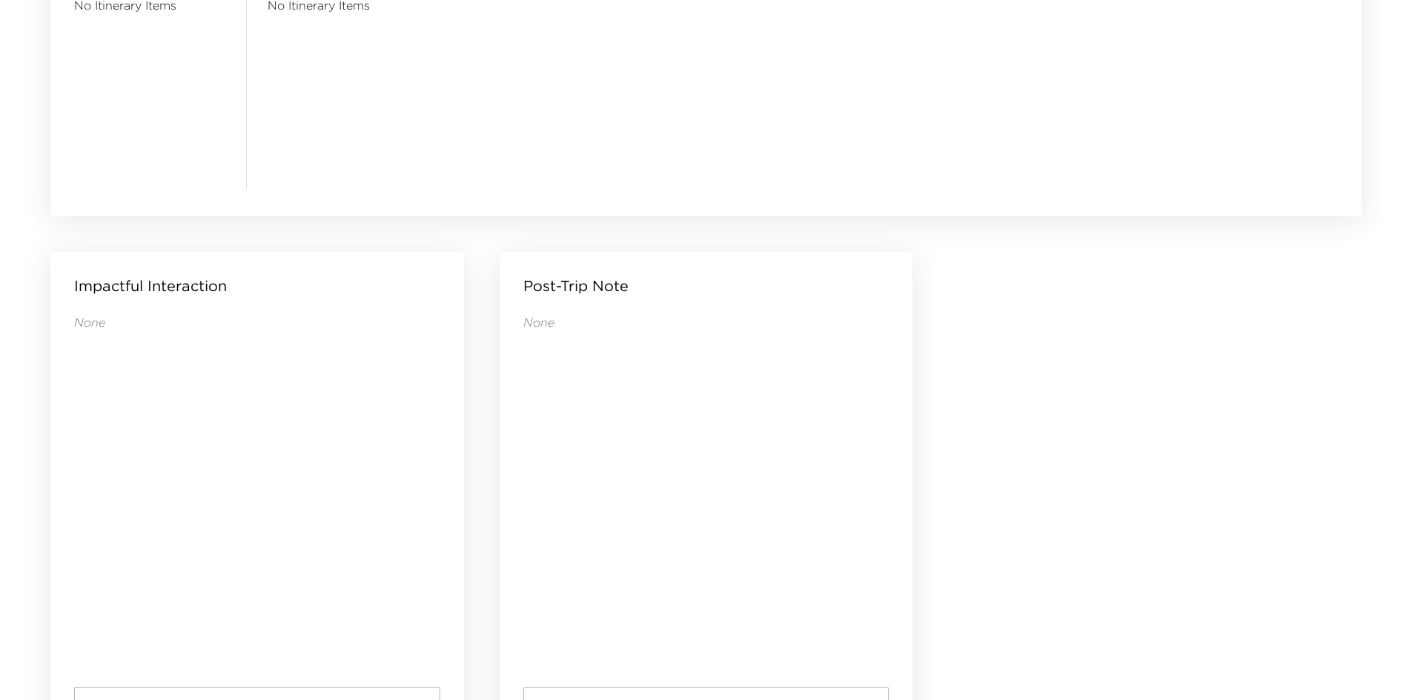
scroll to position [1428, 0]
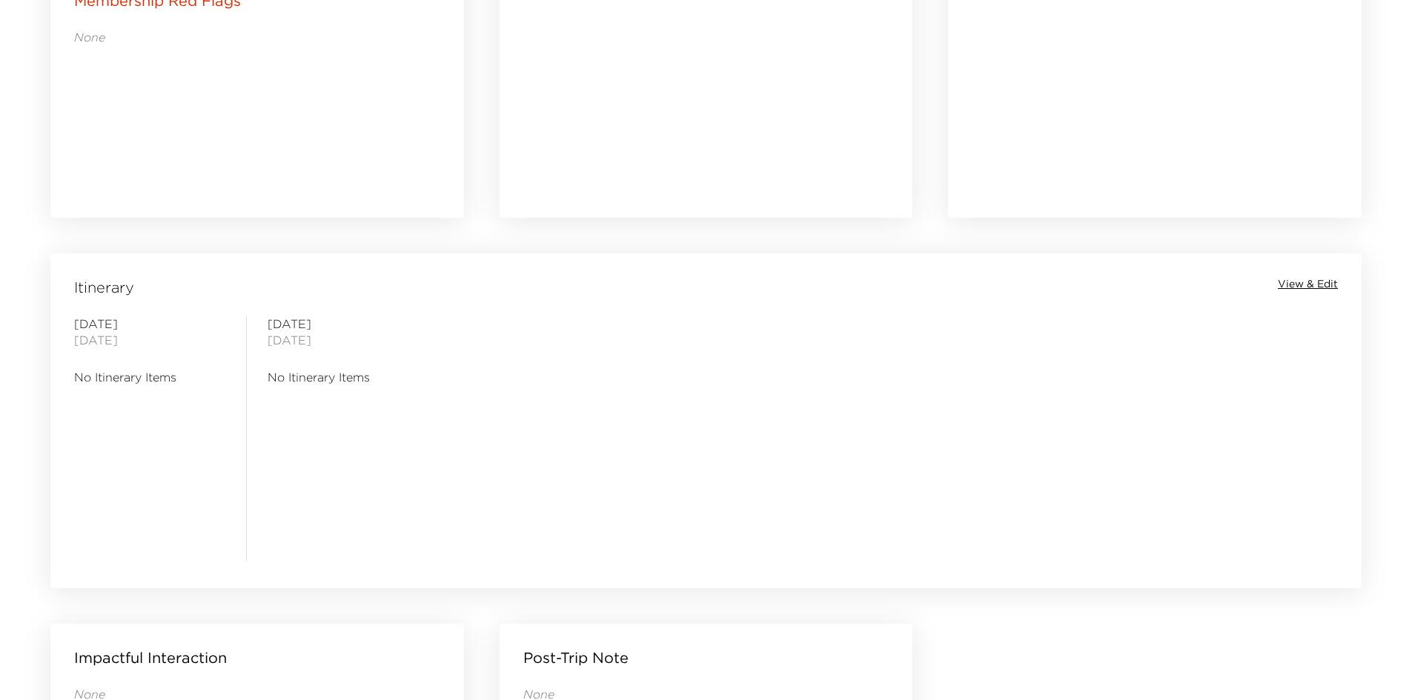
drag, startPoint x: 738, startPoint y: 433, endPoint x: 721, endPoint y: 433, distance: 17.0
click at [721, 433] on div "[DATE] No Itinerary Items [DATE] No Itinerary Items" at bounding box center [705, 439] width 1305 height 246
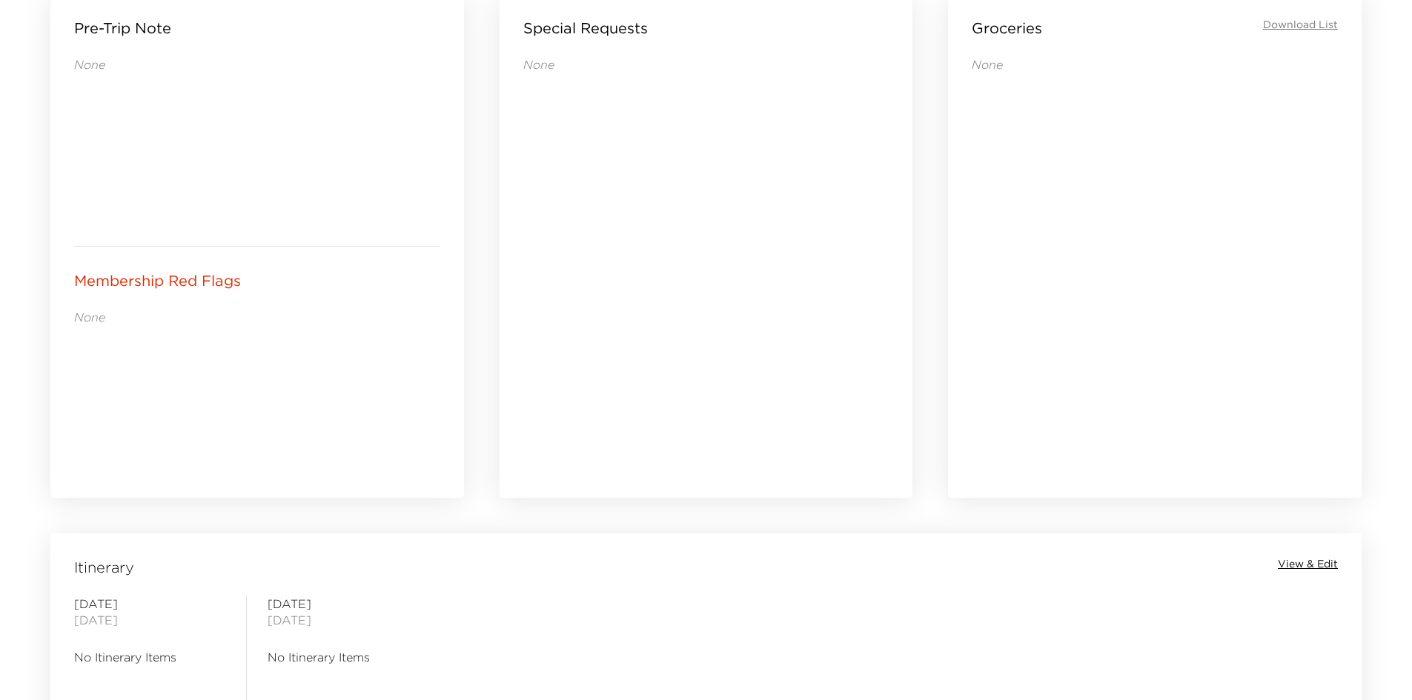
scroll to position [464, 0]
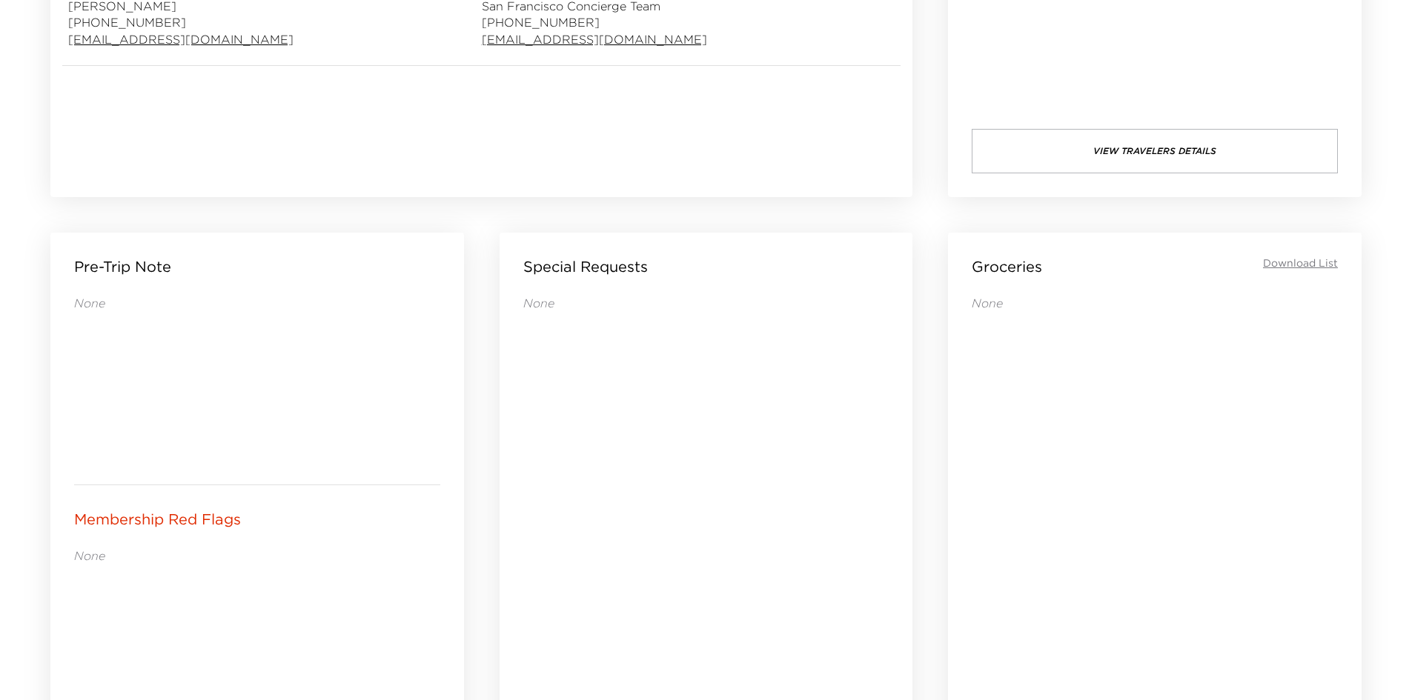
drag, startPoint x: 720, startPoint y: 434, endPoint x: 699, endPoint y: 434, distance: 21.5
click at [699, 434] on div "None" at bounding box center [706, 495] width 366 height 400
click at [693, 434] on div "None" at bounding box center [706, 495] width 366 height 400
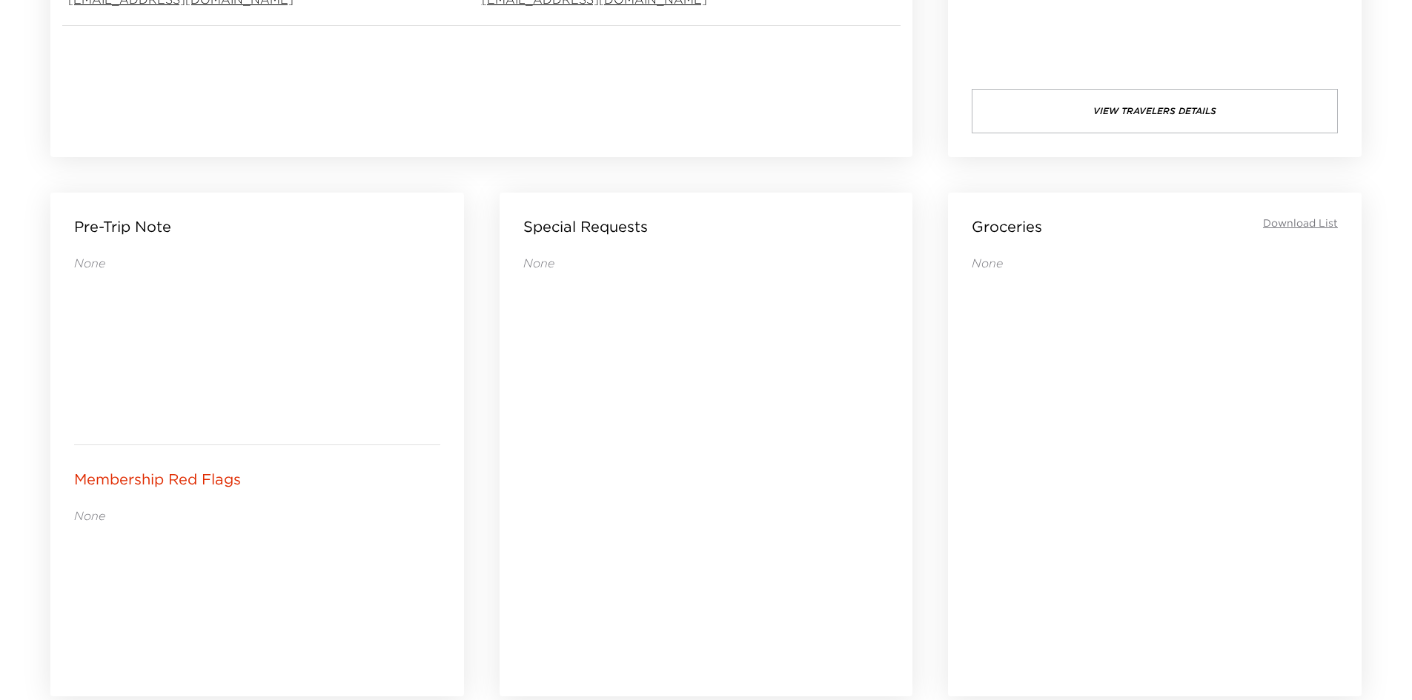
scroll to position [538, 0]
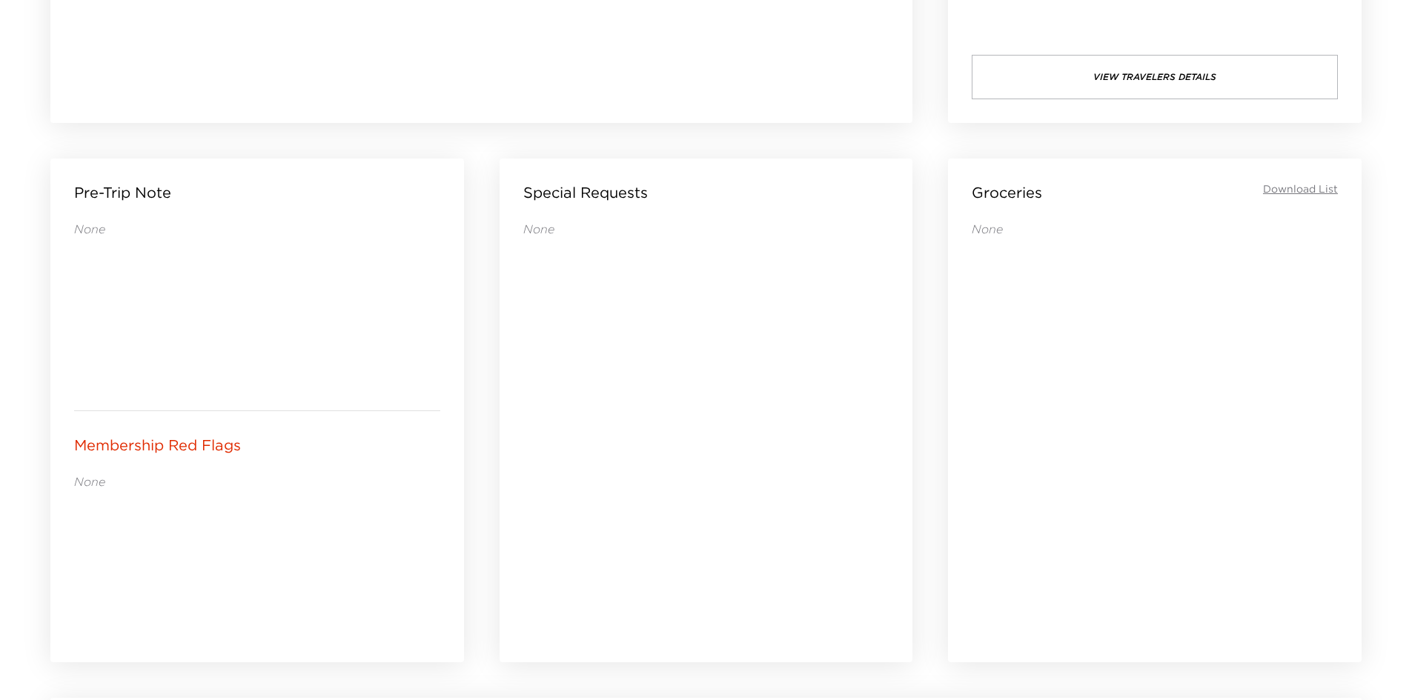
drag, startPoint x: 693, startPoint y: 434, endPoint x: 670, endPoint y: 434, distance: 23.0
click at [670, 434] on div "None" at bounding box center [706, 421] width 366 height 400
drag, startPoint x: 660, startPoint y: 330, endPoint x: 633, endPoint y: 330, distance: 26.7
click at [633, 330] on div "None" at bounding box center [706, 421] width 366 height 400
click at [627, 328] on div "None" at bounding box center [706, 421] width 366 height 400
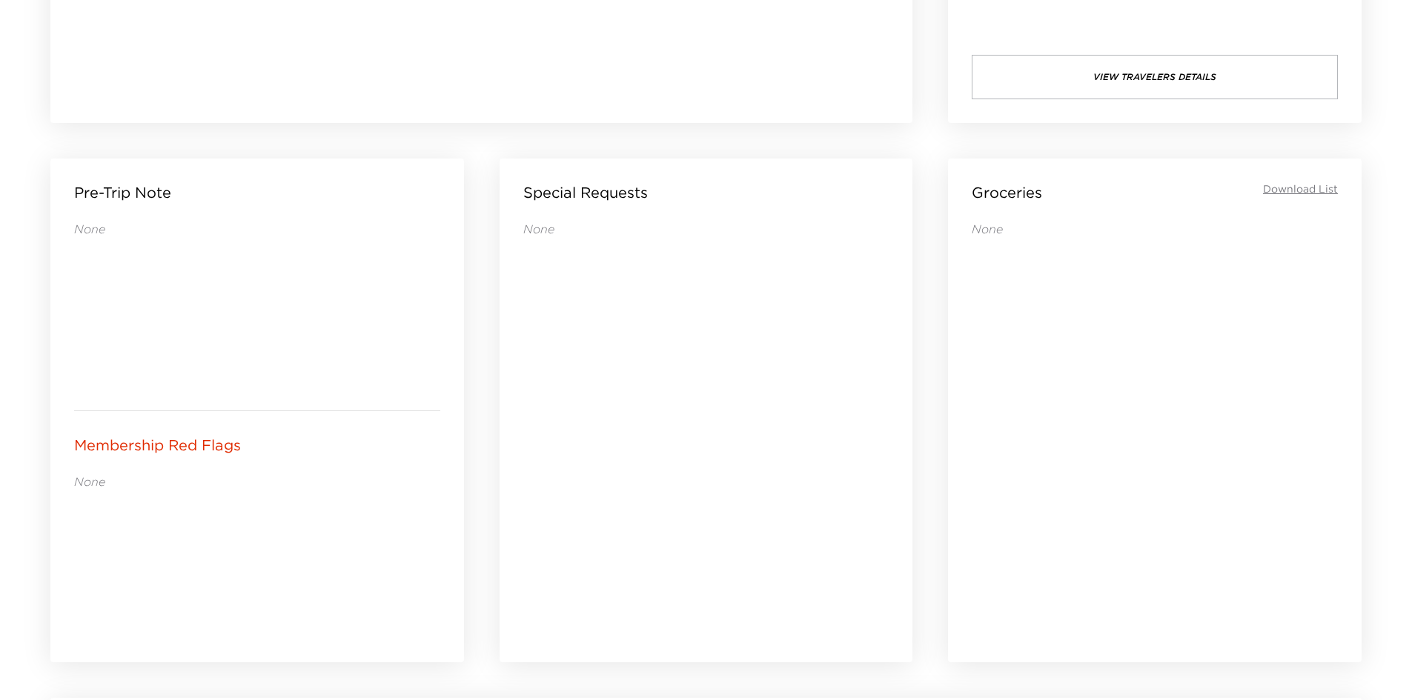
drag, startPoint x: 659, startPoint y: 314, endPoint x: 629, endPoint y: 316, distance: 30.5
click at [629, 316] on div "None" at bounding box center [706, 421] width 366 height 400
drag, startPoint x: 669, startPoint y: 320, endPoint x: 648, endPoint y: 322, distance: 21.5
click at [648, 322] on div "None" at bounding box center [706, 421] width 366 height 400
drag, startPoint x: 646, startPoint y: 322, endPoint x: 637, endPoint y: 323, distance: 9.7
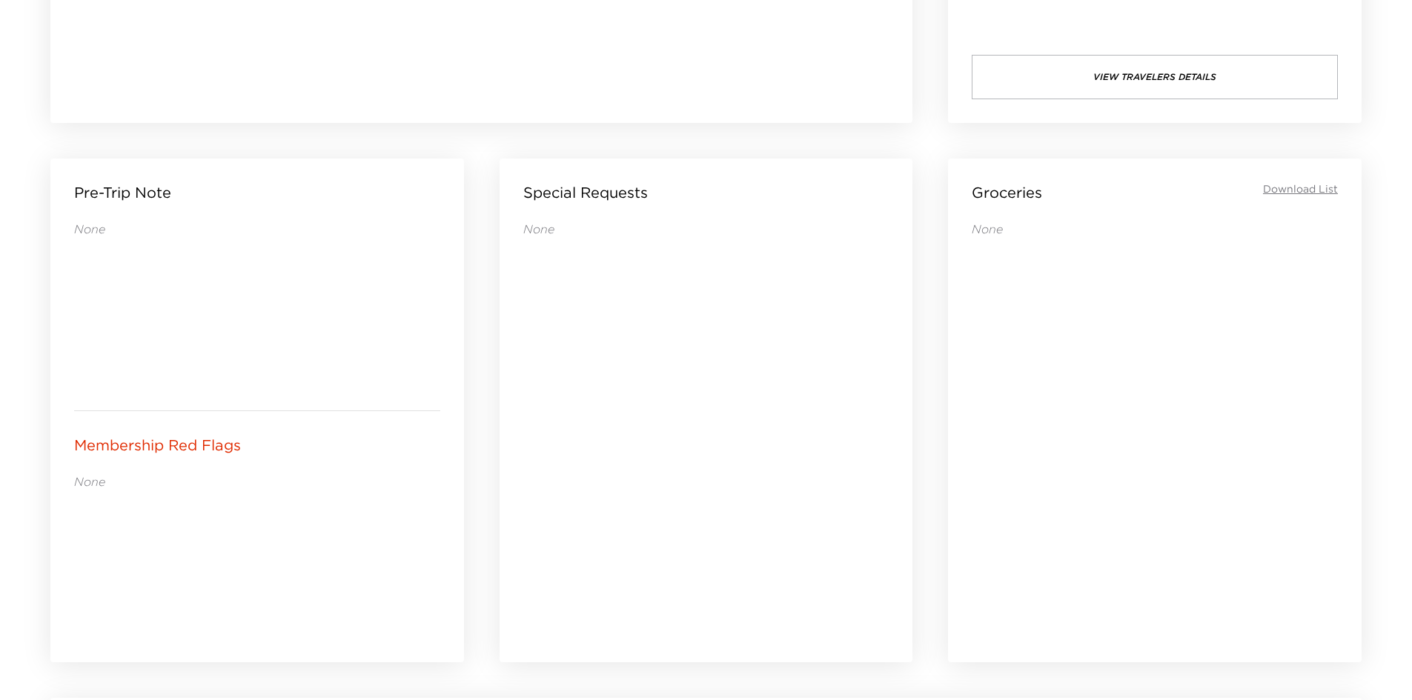
click at [637, 323] on div "None" at bounding box center [706, 421] width 366 height 400
drag, startPoint x: 663, startPoint y: 316, endPoint x: 647, endPoint y: 316, distance: 16.3
click at [647, 316] on div "None" at bounding box center [706, 421] width 366 height 400
drag, startPoint x: 647, startPoint y: 316, endPoint x: 627, endPoint y: 319, distance: 20.4
click at [627, 319] on div "None" at bounding box center [706, 421] width 366 height 400
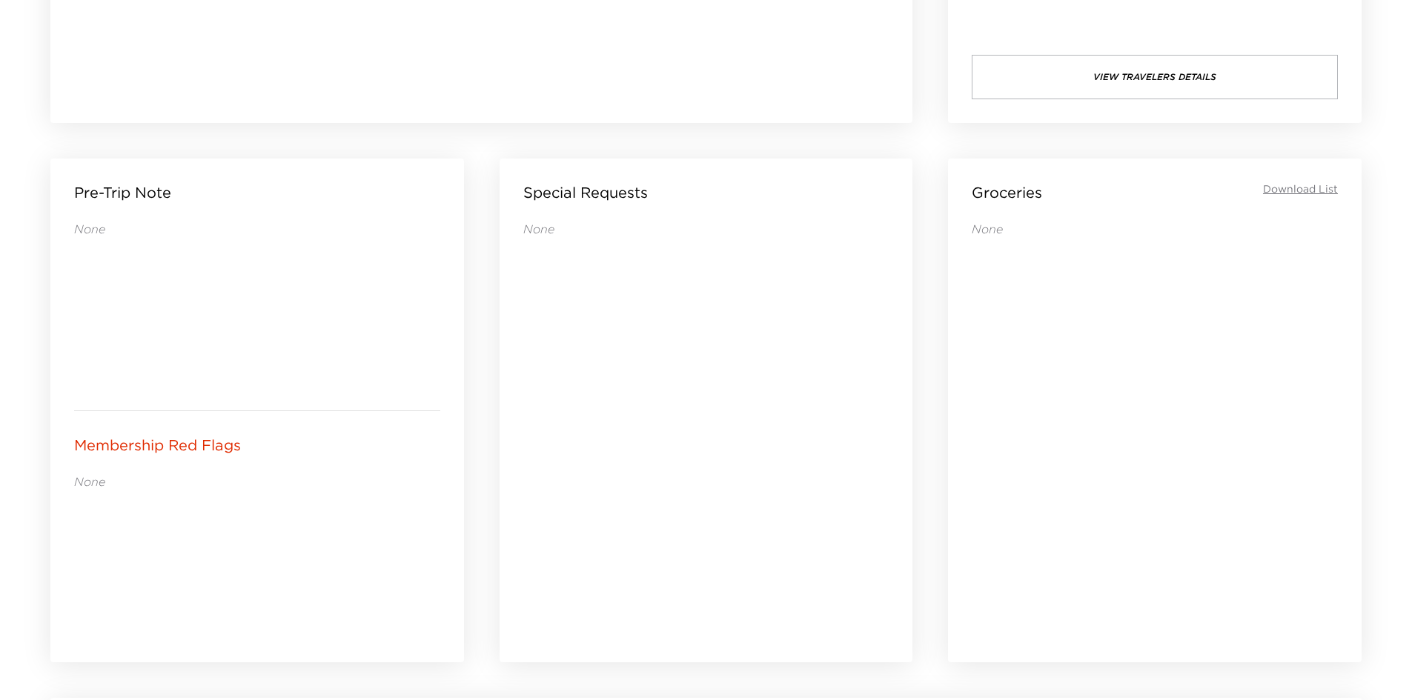
drag, startPoint x: 679, startPoint y: 334, endPoint x: 662, endPoint y: 333, distance: 17.1
click at [662, 333] on div "None" at bounding box center [706, 421] width 366 height 400
drag, startPoint x: 678, startPoint y: 331, endPoint x: 629, endPoint y: 322, distance: 50.6
click at [628, 322] on div "None" at bounding box center [706, 421] width 366 height 400
drag, startPoint x: 698, startPoint y: 345, endPoint x: 687, endPoint y: 343, distance: 11.3
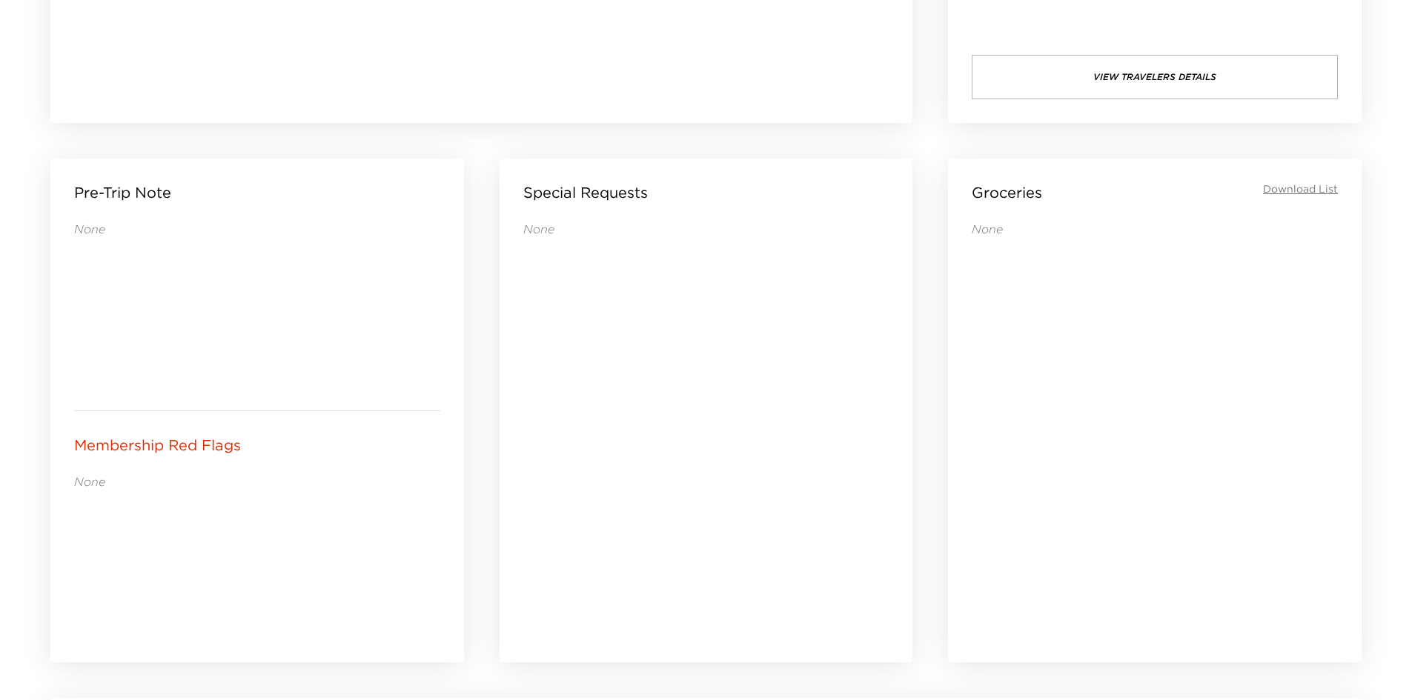
click at [687, 343] on div "None" at bounding box center [706, 421] width 366 height 400
click at [714, 350] on div "None" at bounding box center [706, 421] width 366 height 400
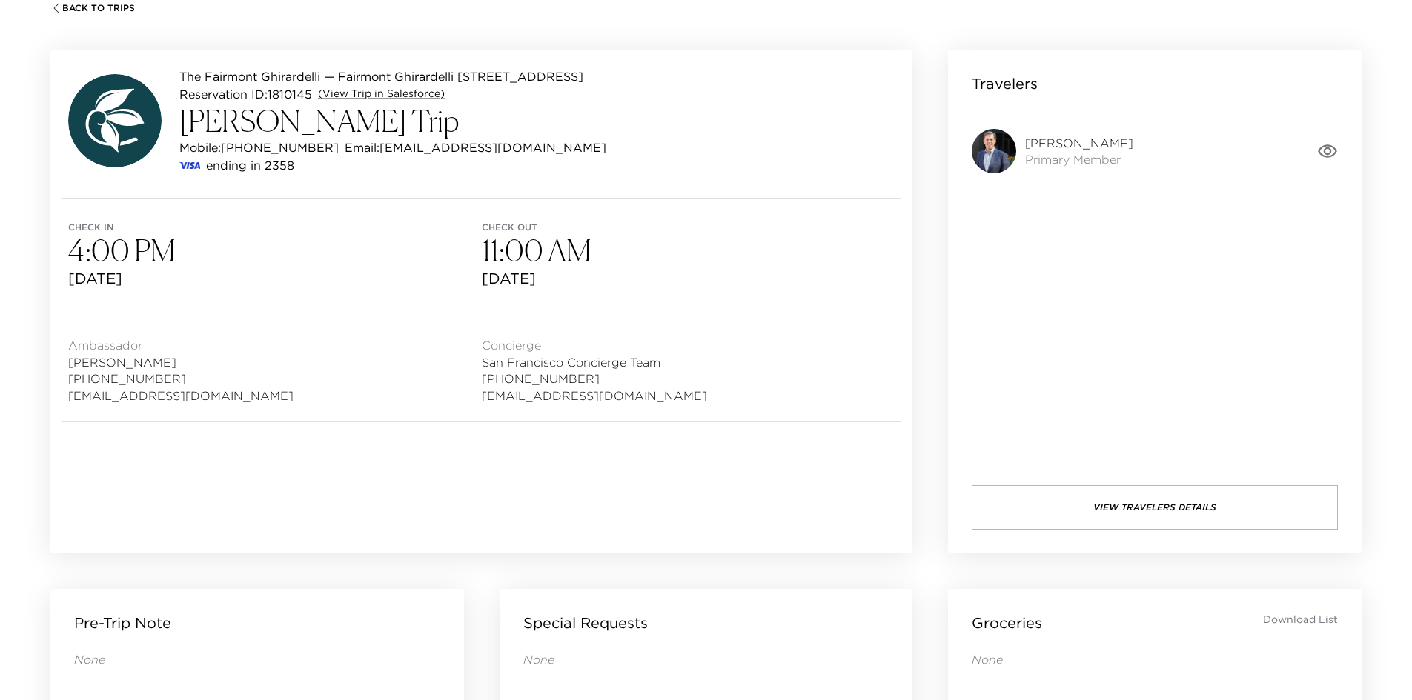
scroll to position [0, 0]
